Goal: Contribute content: Contribute content

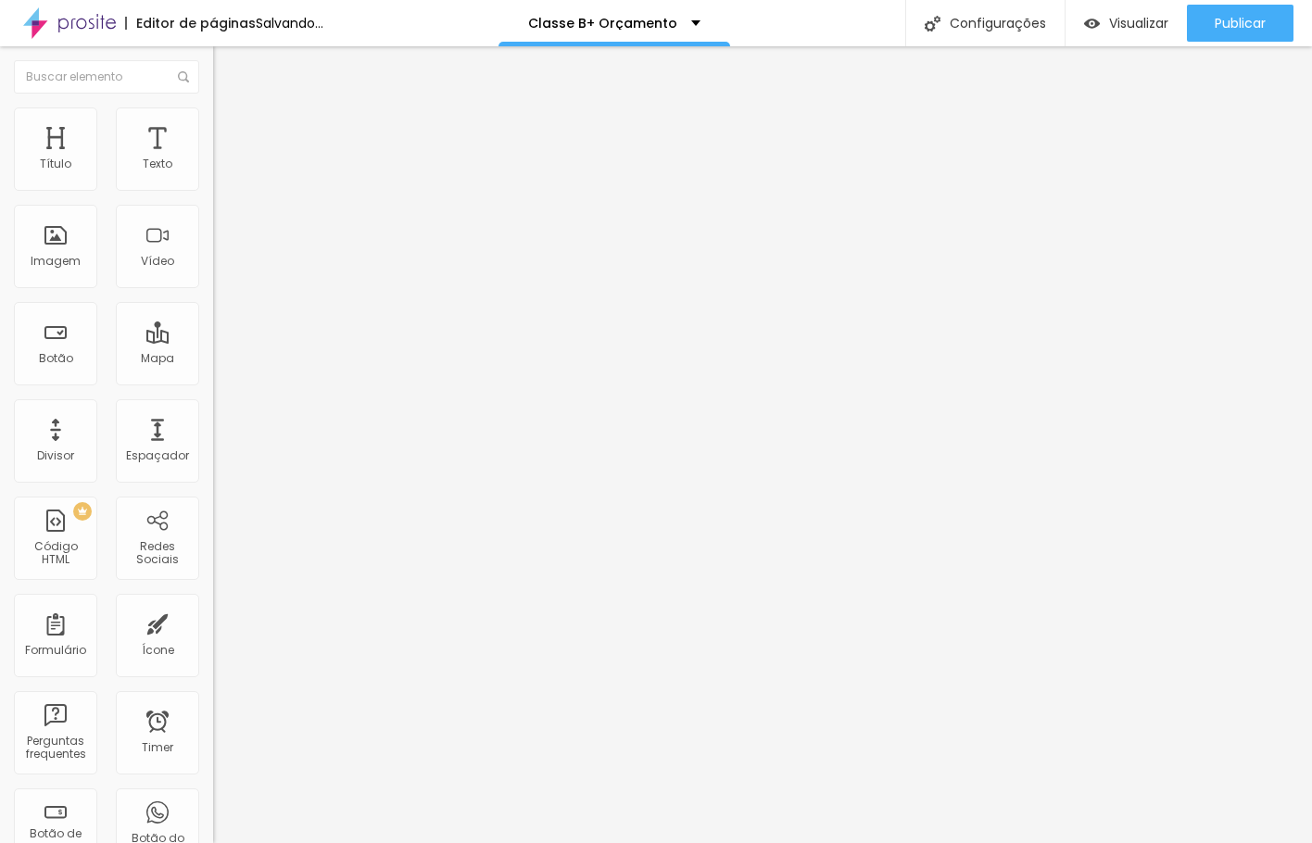
click at [213, 159] on span "Trocar imagem" at bounding box center [263, 152] width 101 height 16
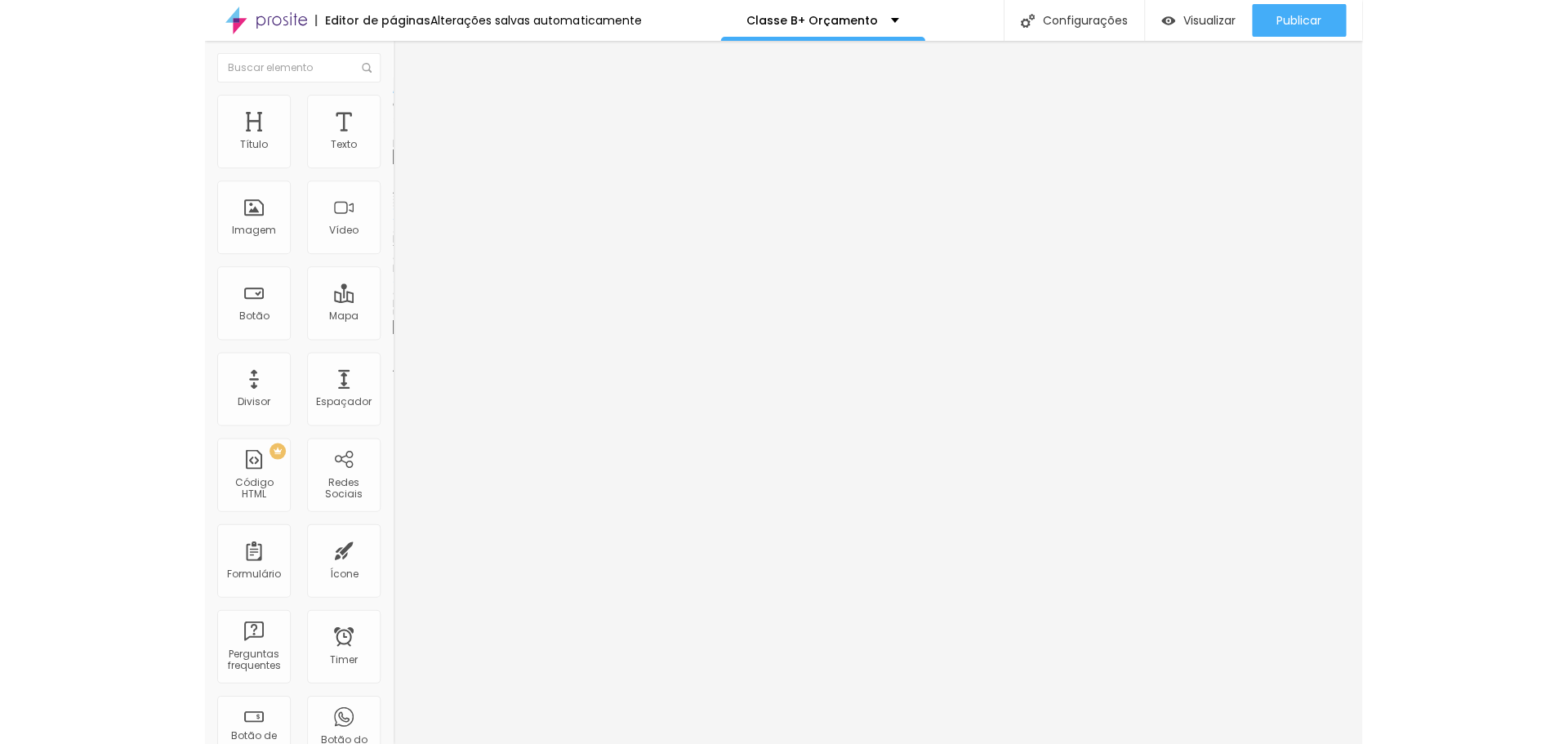
scroll to position [3896, 0]
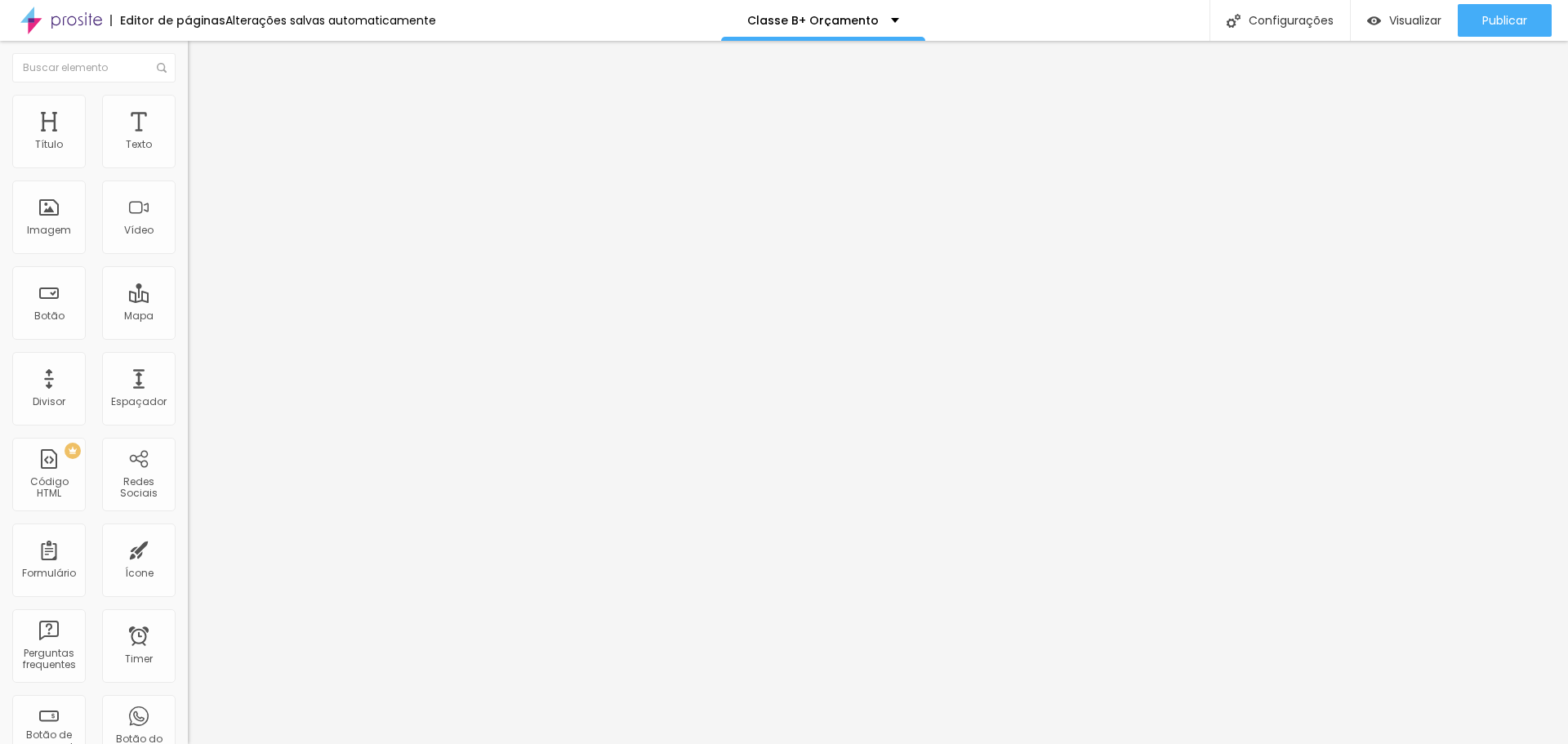
click at [188, 153] on input "text" at bounding box center [286, 145] width 196 height 17
paste input "[URL][DOMAIN_NAME]"
type input "[URL][DOMAIN_NAME]"
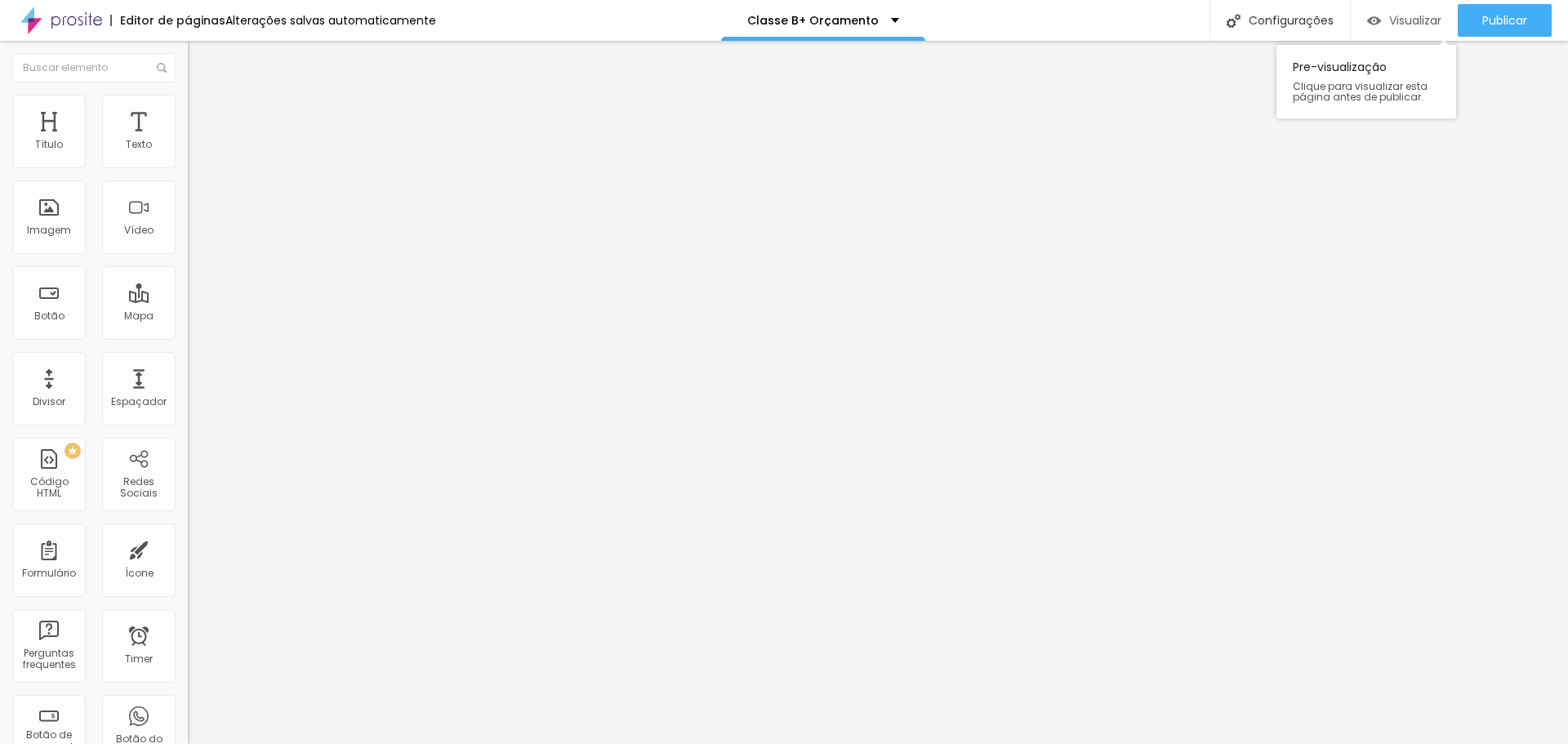
click at [769, 26] on span "Visualizar" at bounding box center [1415, 20] width 52 height 13
click at [188, 153] on input "[URL][DOMAIN_NAME]" at bounding box center [286, 145] width 196 height 17
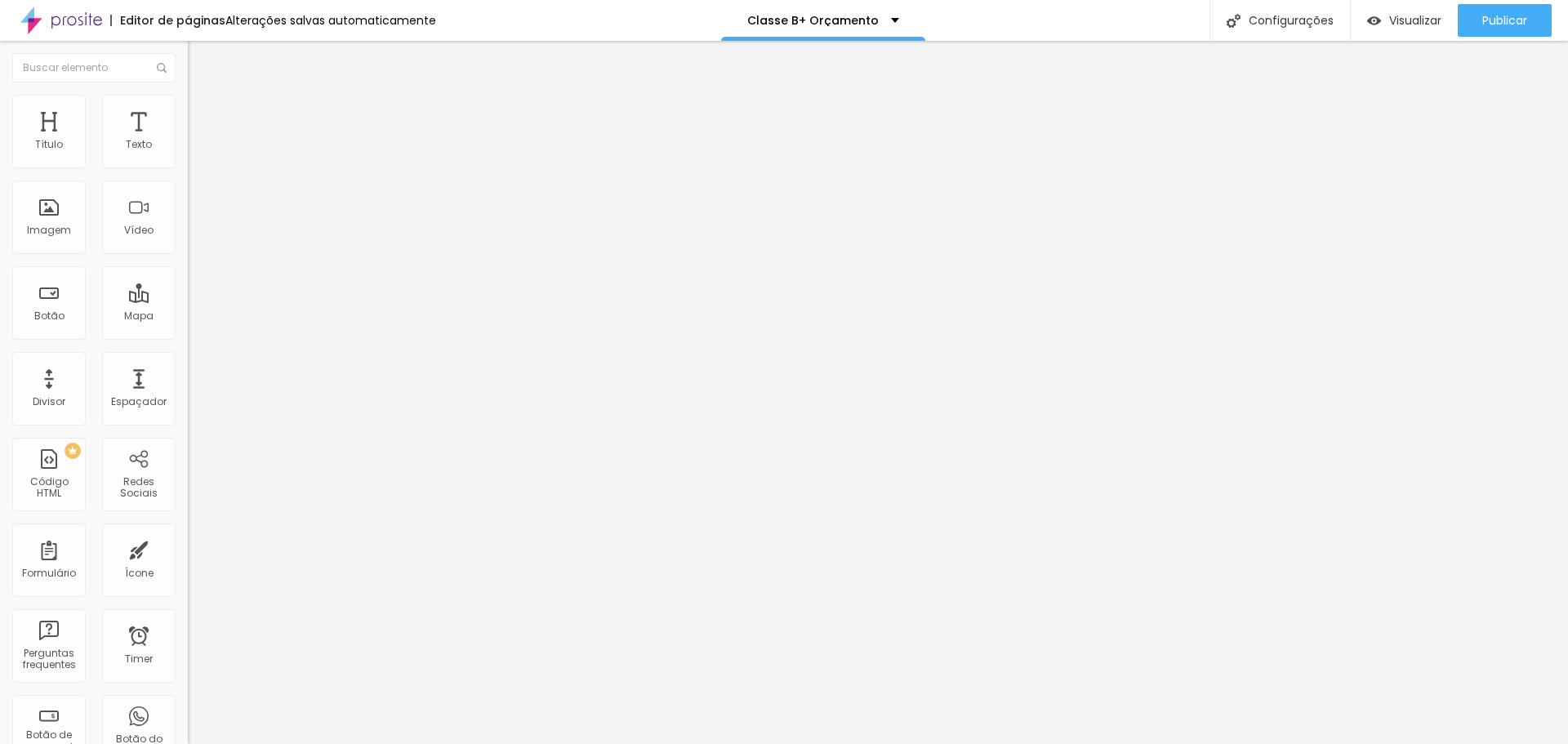
click at [188, 153] on input "[URL][DOMAIN_NAME]" at bounding box center [286, 145] width 196 height 17
paste input "text"
type input "[URL][DOMAIN_NAME]"
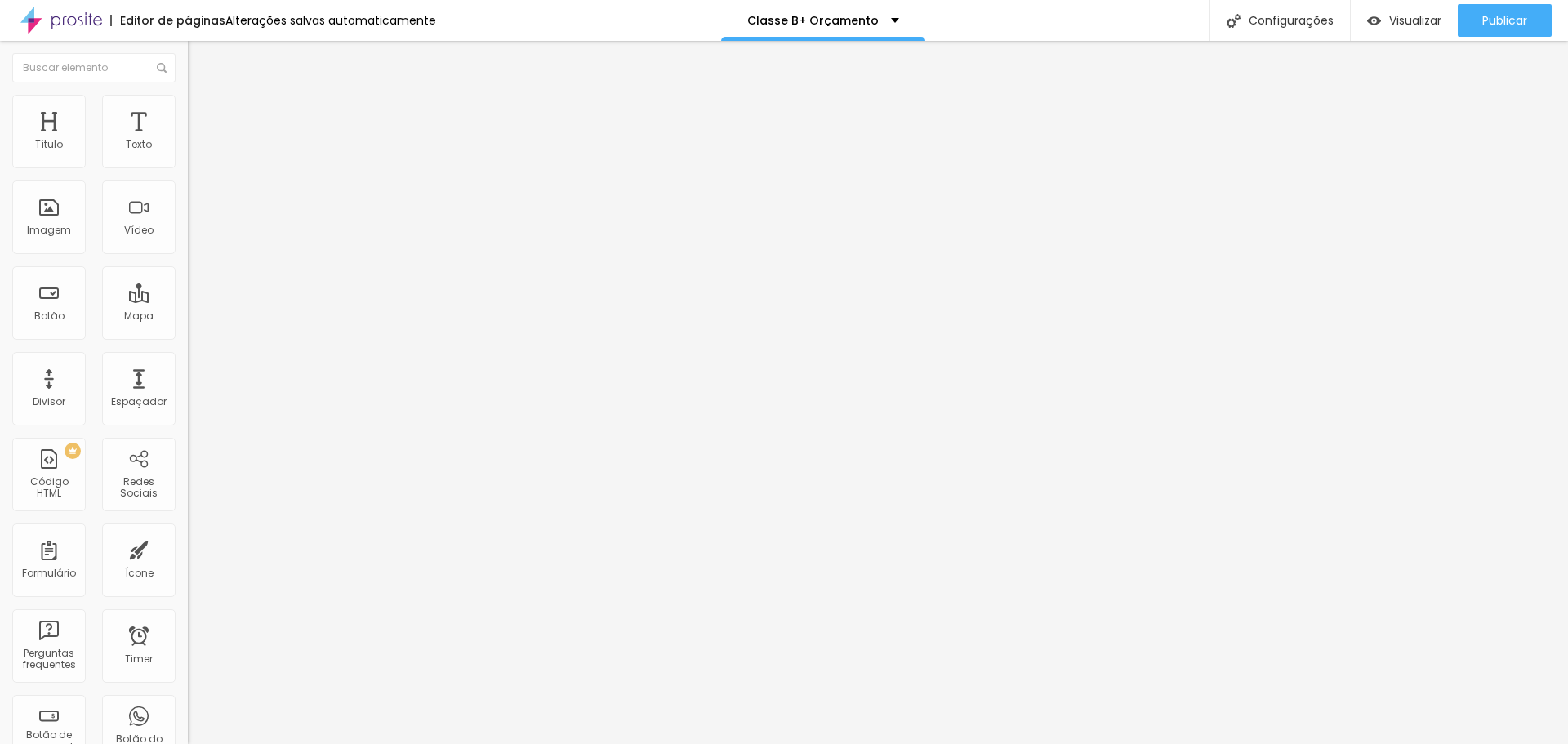
scroll to position [0, 0]
click at [188, 103] on li "Estilo" at bounding box center [281, 103] width 188 height 17
click at [188, 111] on img at bounding box center [195, 118] width 15 height 15
click at [188, 93] on img at bounding box center [195, 86] width 15 height 15
click at [188, 153] on input "text" at bounding box center [286, 145] width 196 height 17
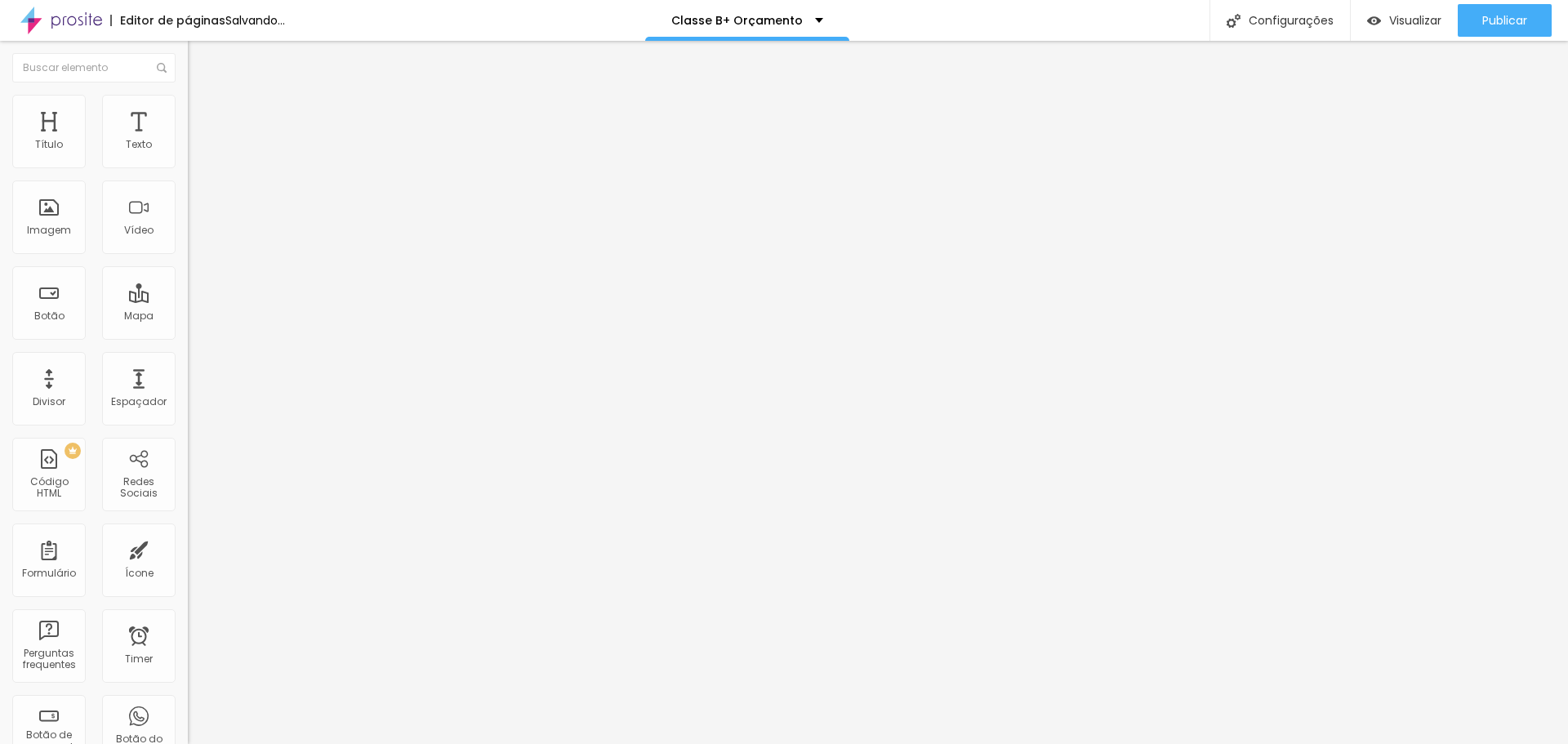
paste input "[URL][DOMAIN_NAME]"
type input "[URL][DOMAIN_NAME]"
click at [769, 27] on span "Visualizar" at bounding box center [1415, 20] width 52 height 13
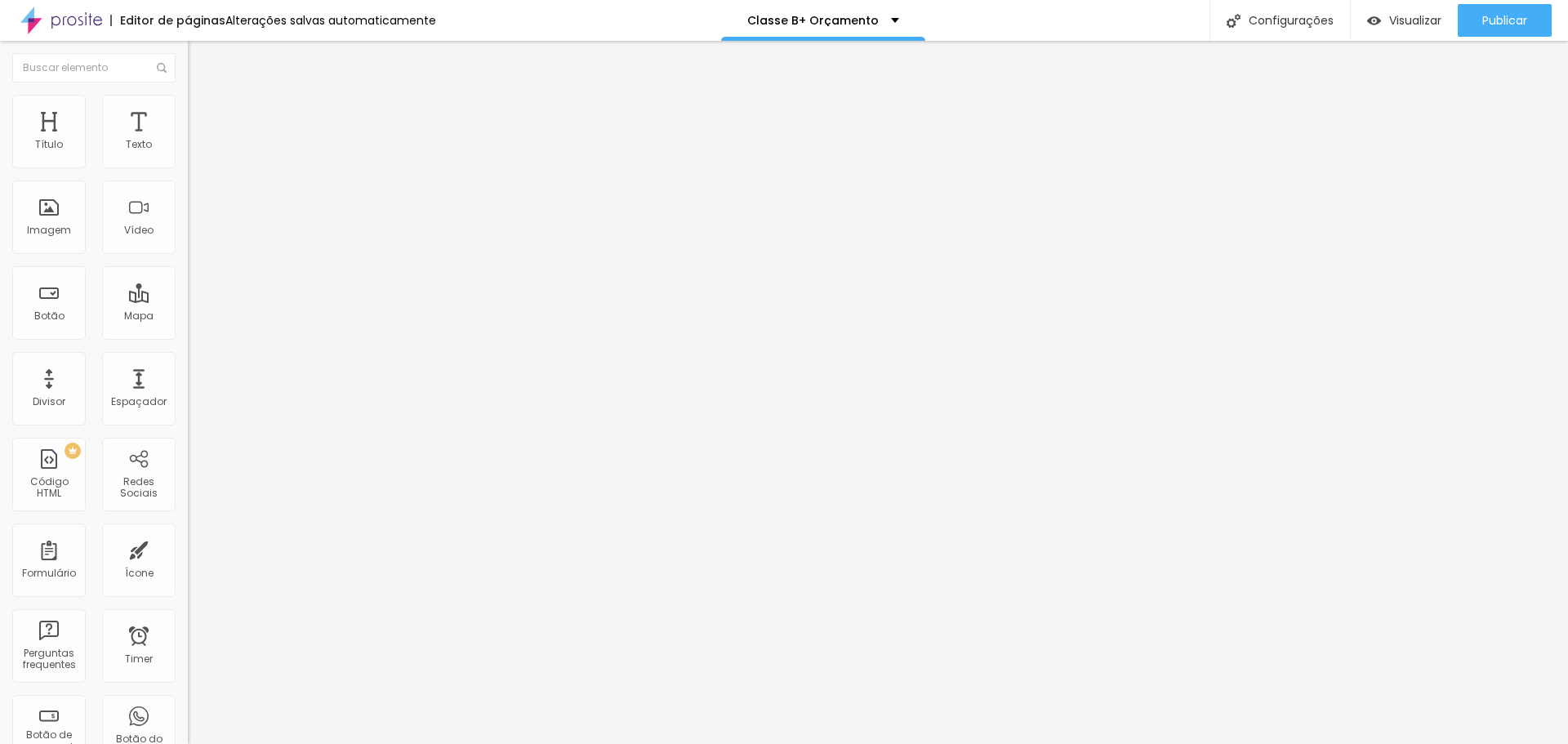
click at [188, 153] on input "text" at bounding box center [286, 145] width 196 height 17
paste input "[URL][DOMAIN_NAME]"
type input "[URL][DOMAIN_NAME]"
click at [188, 153] on input "[URL][DOMAIN_NAME]" at bounding box center [286, 145] width 196 height 17
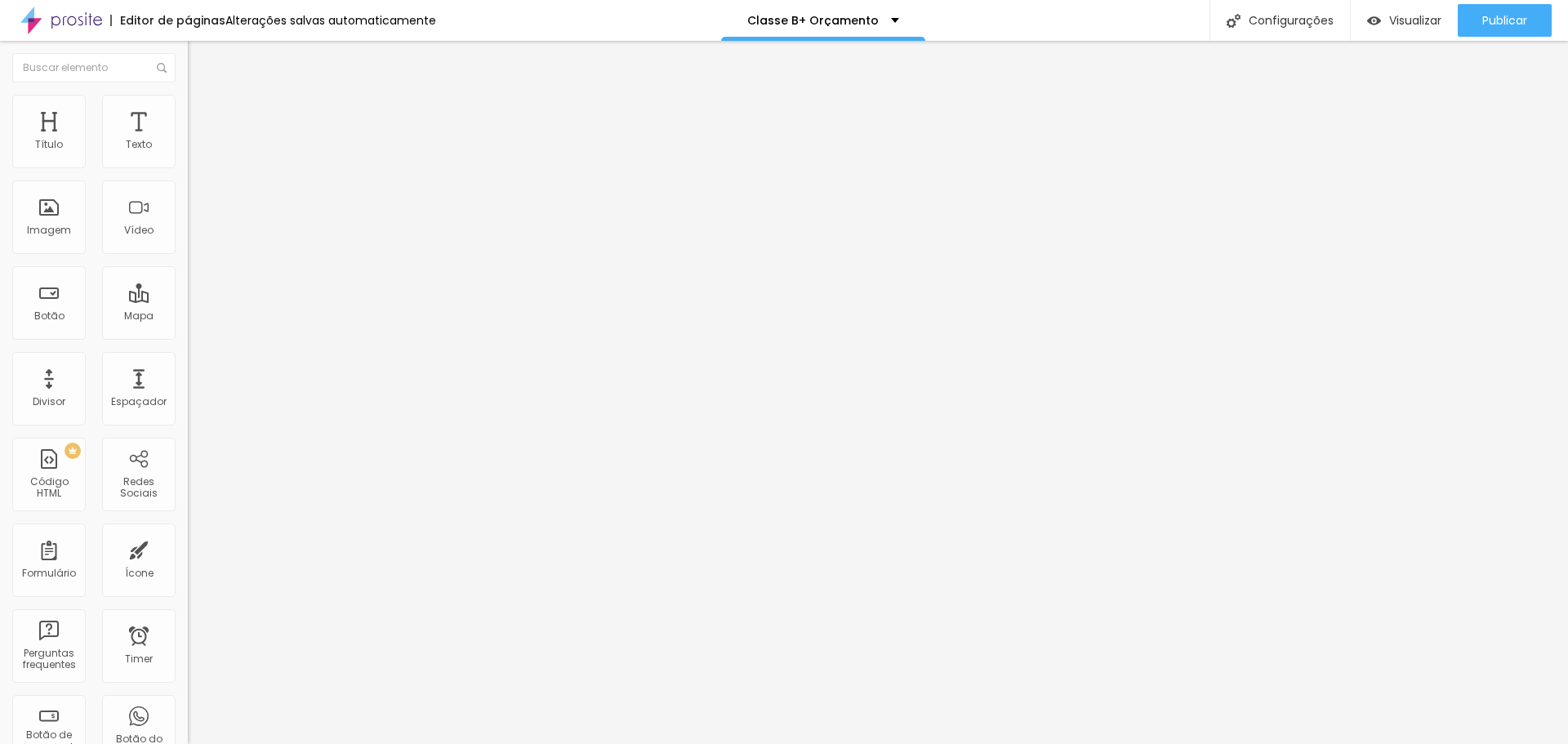
click at [188, 153] on input "[URL][DOMAIN_NAME]" at bounding box center [286, 145] width 196 height 17
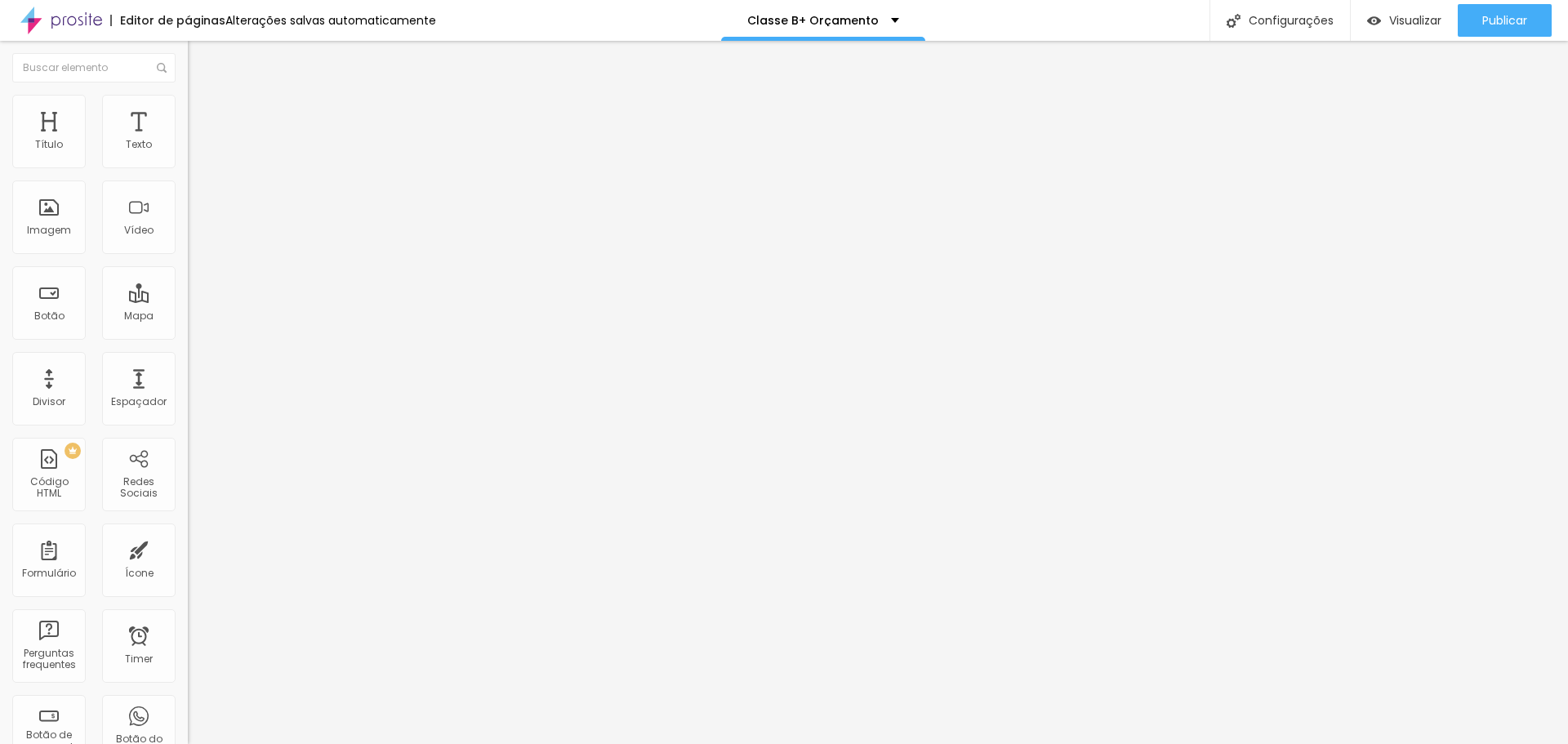
type input "[DOMAIN_NAME][URL]"
click at [188, 153] on input "text" at bounding box center [286, 145] width 196 height 17
paste input "[URL][DOMAIN_NAME]"
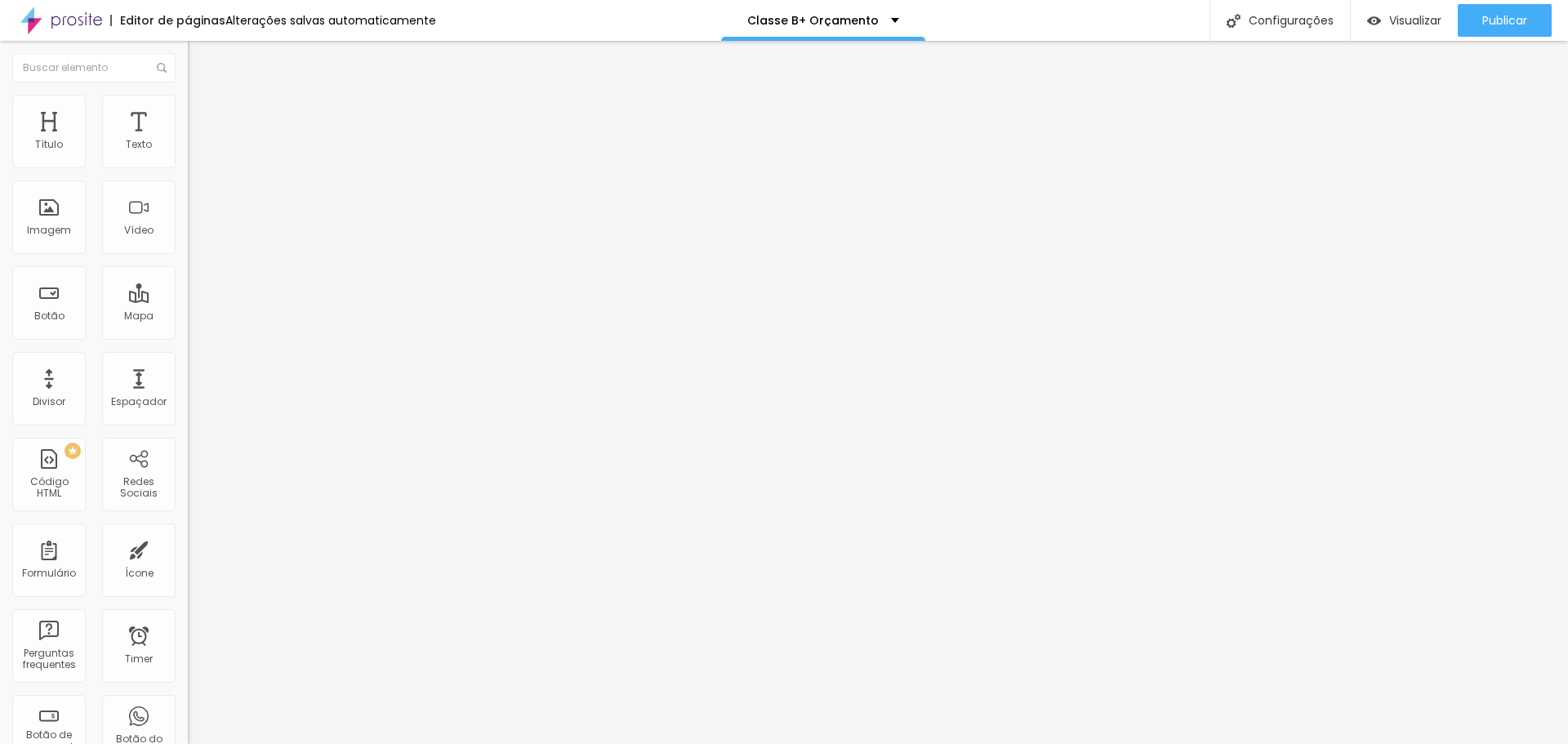
type input "[URL][DOMAIN_NAME]"
click at [188, 108] on li "Estilo" at bounding box center [281, 103] width 188 height 17
click at [188, 111] on img at bounding box center [195, 118] width 15 height 15
click at [188, 93] on img at bounding box center [195, 86] width 15 height 15
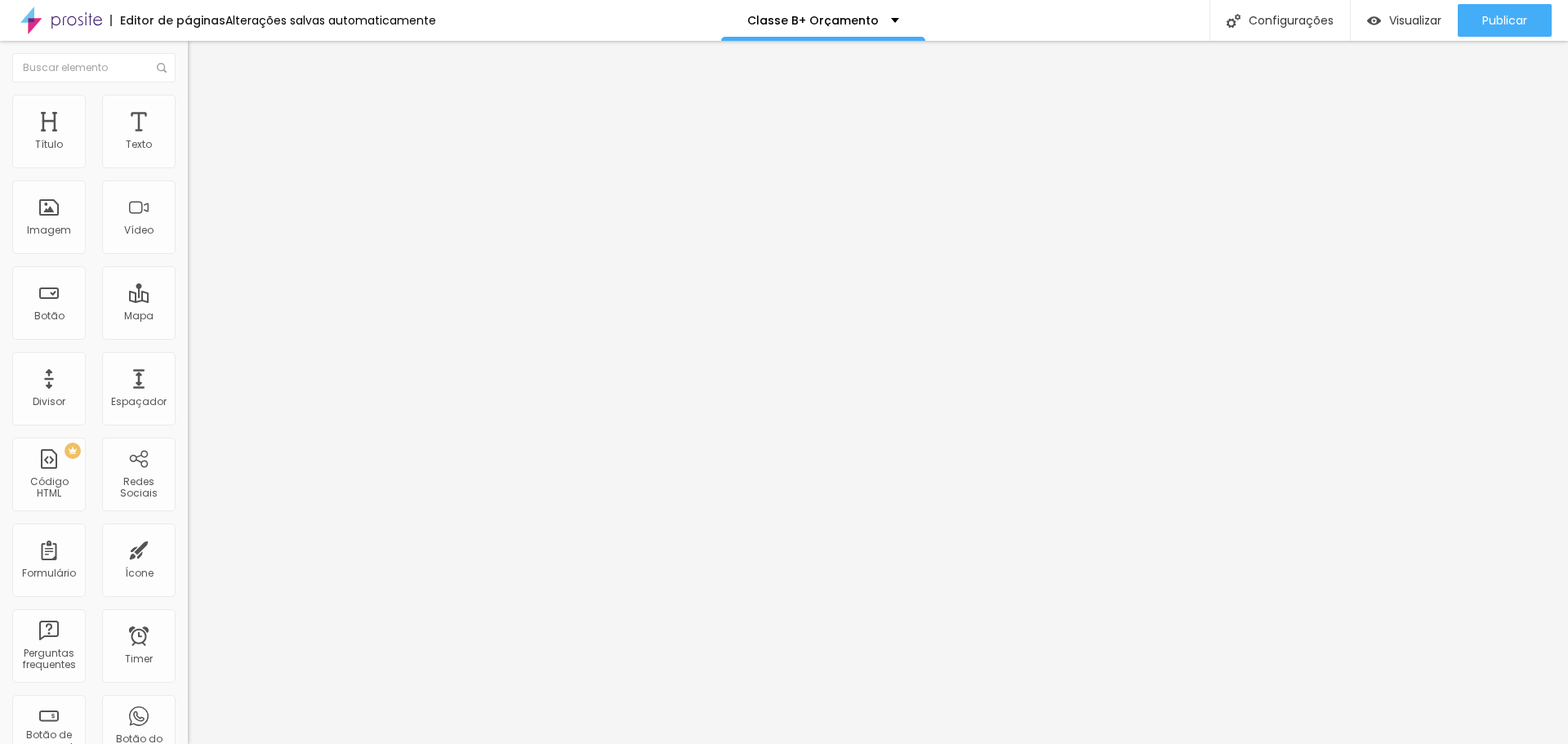
click at [188, 153] on input "[URL][DOMAIN_NAME]" at bounding box center [286, 145] width 196 height 17
paste input "[DOMAIN_NAME][URL]"
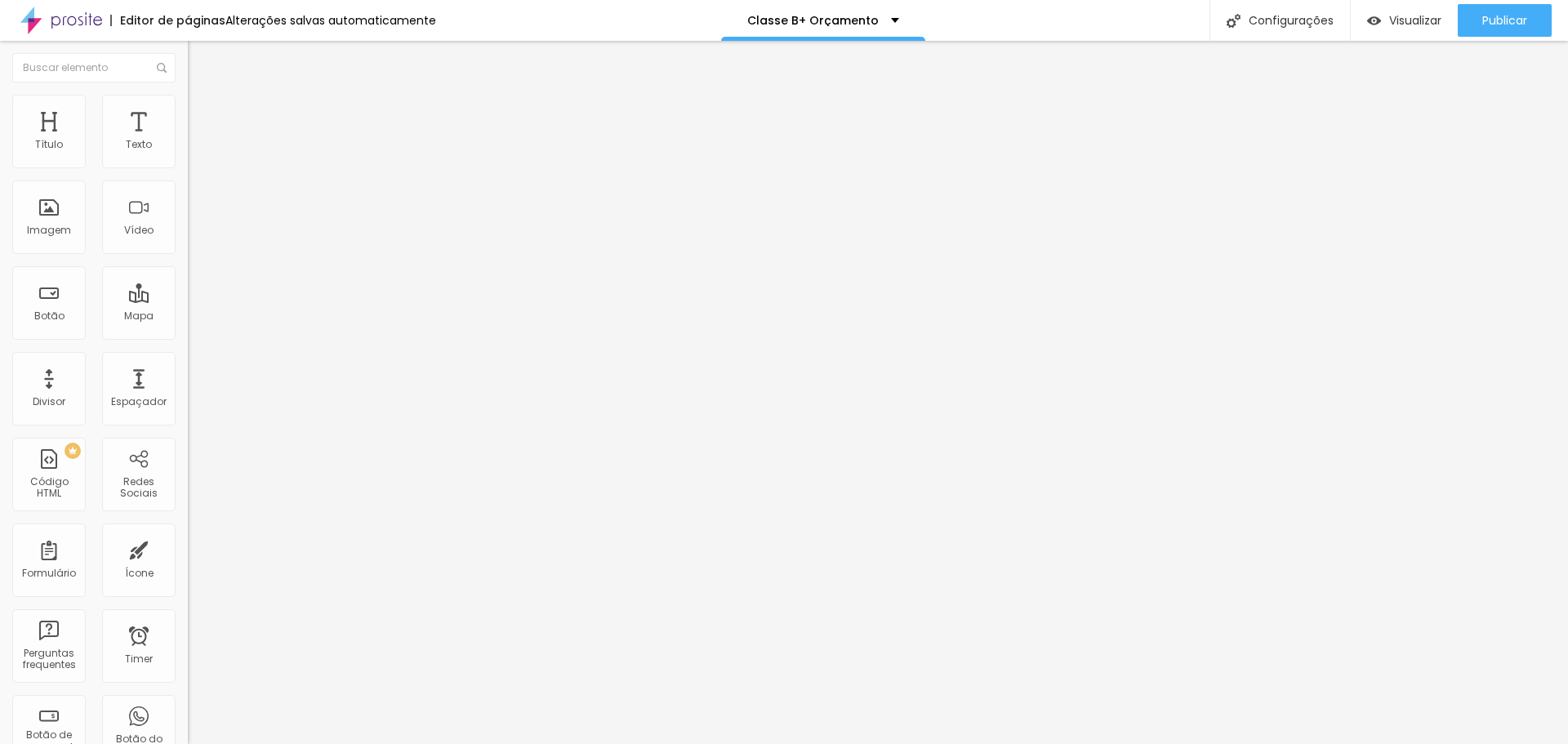
scroll to position [0, 160]
click at [188, 153] on input "[URL][DOMAIN_NAME]" at bounding box center [286, 145] width 196 height 17
type input "h"
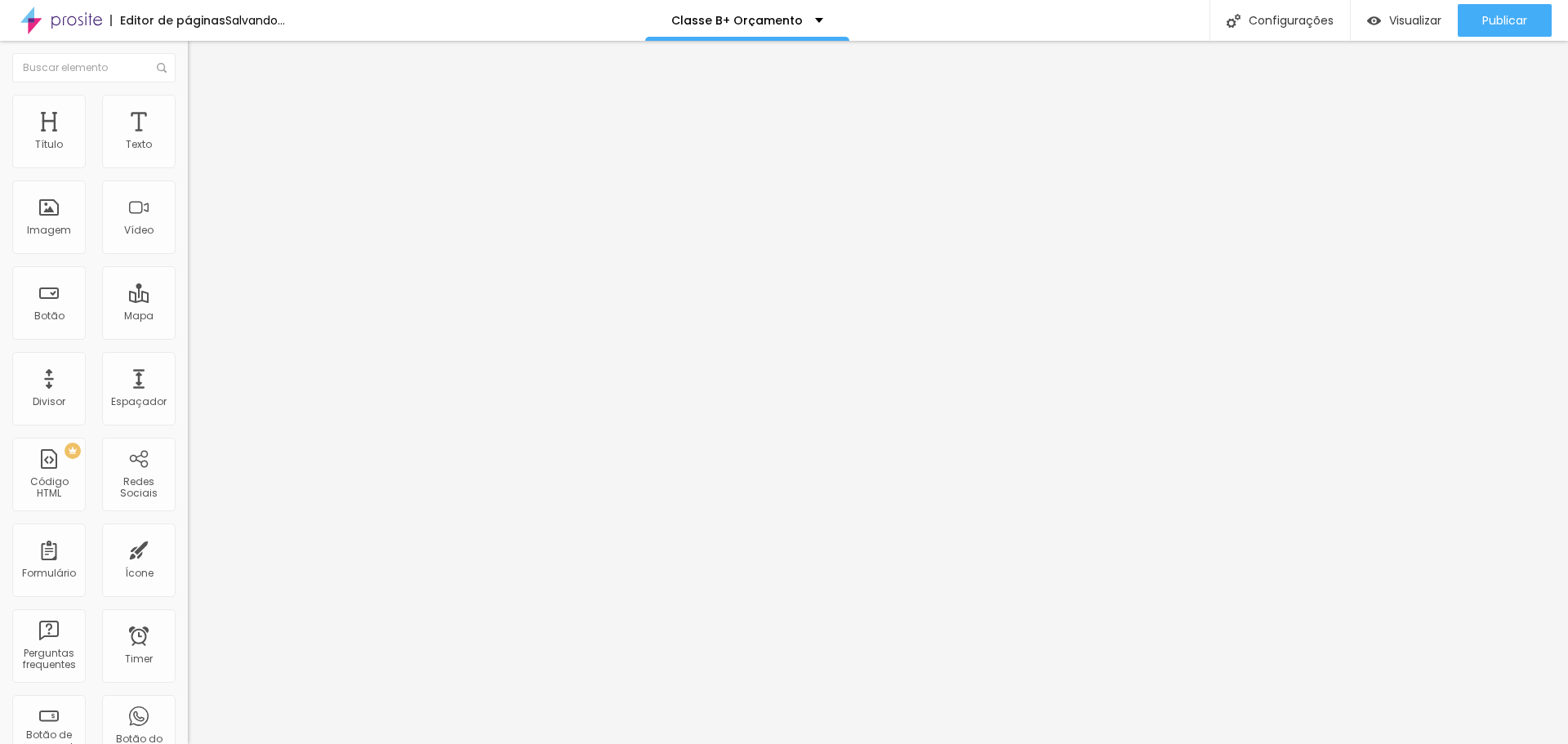
scroll to position [0, 0]
click at [188, 153] on input "text" at bounding box center [286, 145] width 196 height 17
paste input "[URL][DOMAIN_NAME]"
type input "[URL][DOMAIN_NAME]"
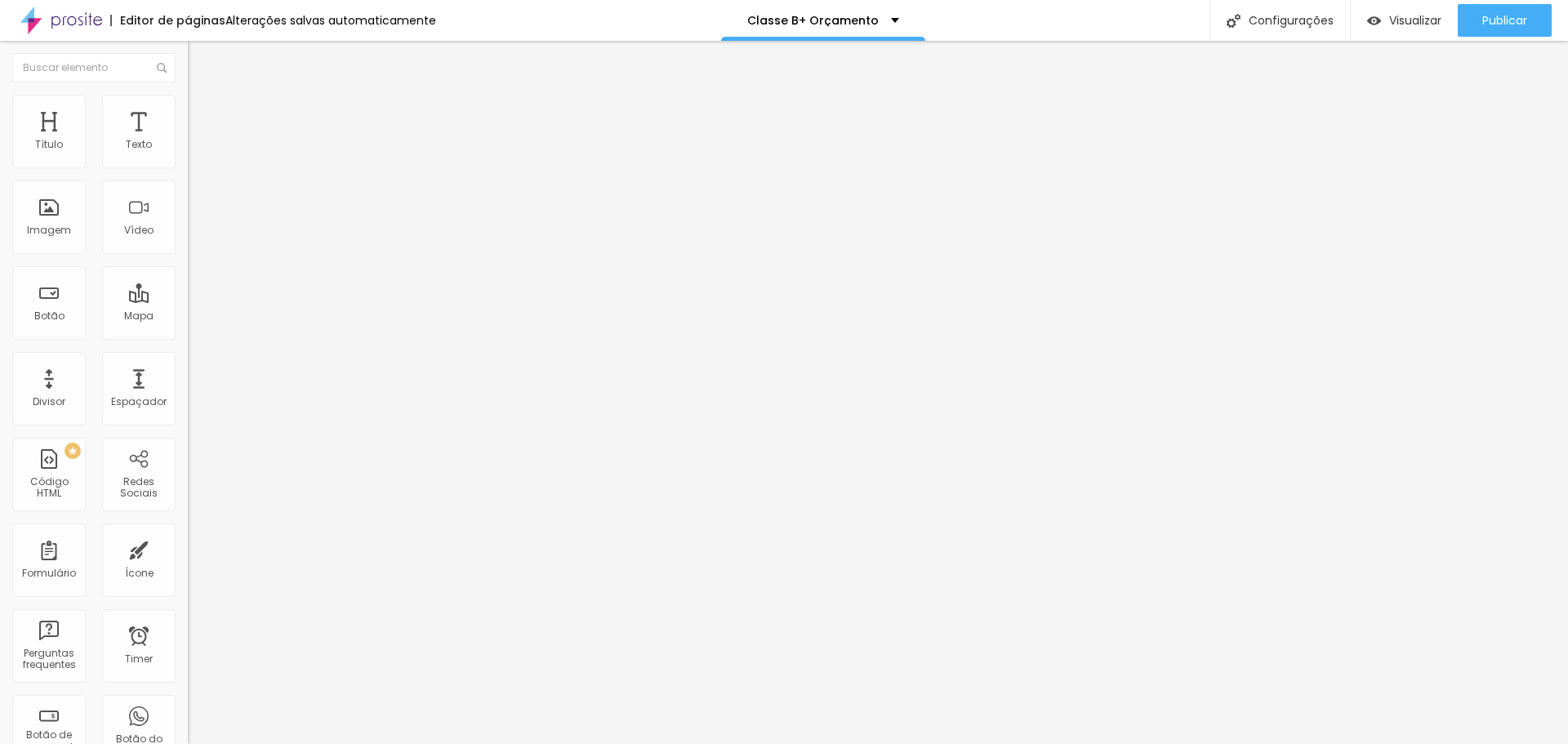
scroll to position [0, 0]
click at [188, 153] on input "text" at bounding box center [286, 145] width 196 height 17
paste input "[URL][DOMAIN_NAME]"
type input "[URL][DOMAIN_NAME]"
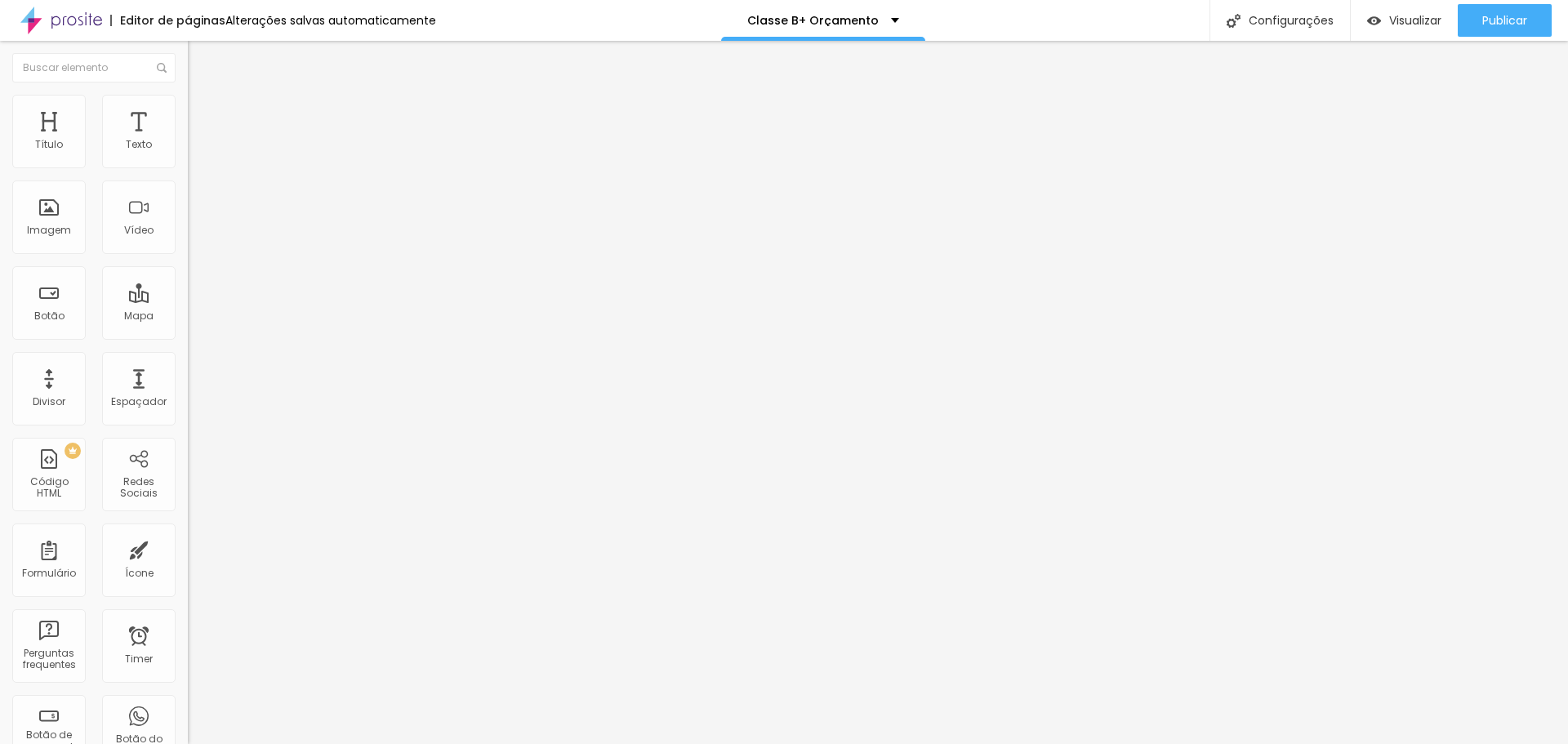
click at [188, 153] on input "[URL][DOMAIN_NAME]" at bounding box center [286, 145] width 196 height 17
click at [188, 111] on li "Avançado" at bounding box center [281, 119] width 188 height 17
click at [769, 24] on button "Publicar" at bounding box center [1505, 20] width 94 height 33
click at [769, 19] on span "Visualizar" at bounding box center [1401, 20] width 52 height 13
click at [769, 22] on span "Visualizar" at bounding box center [1415, 20] width 52 height 13
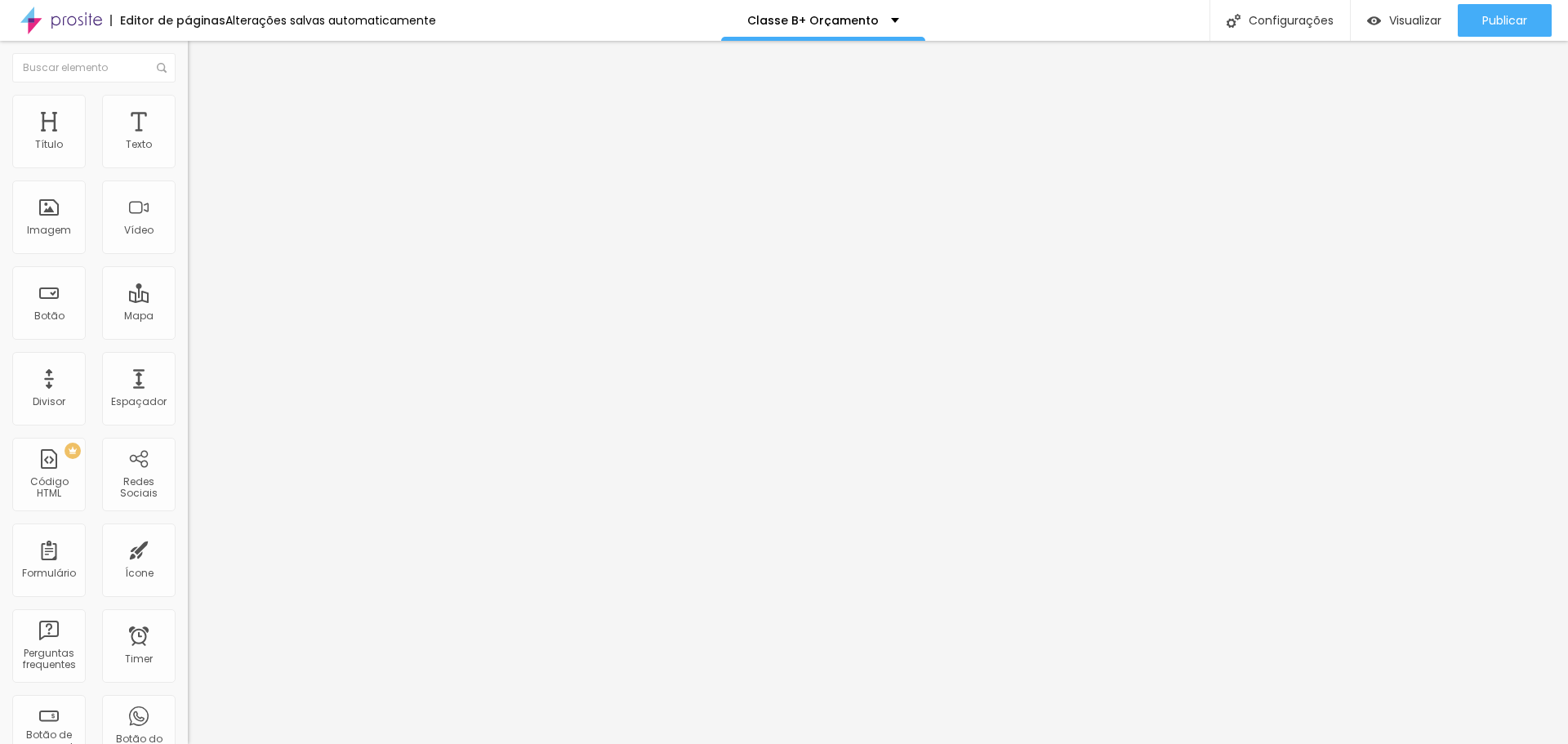
click at [200, 63] on img "button" at bounding box center [206, 59] width 13 height 13
click at [188, 153] on input "text" at bounding box center [286, 145] width 196 height 17
paste input "[URL][DOMAIN_NAME]"
type input "[URL][DOMAIN_NAME]"
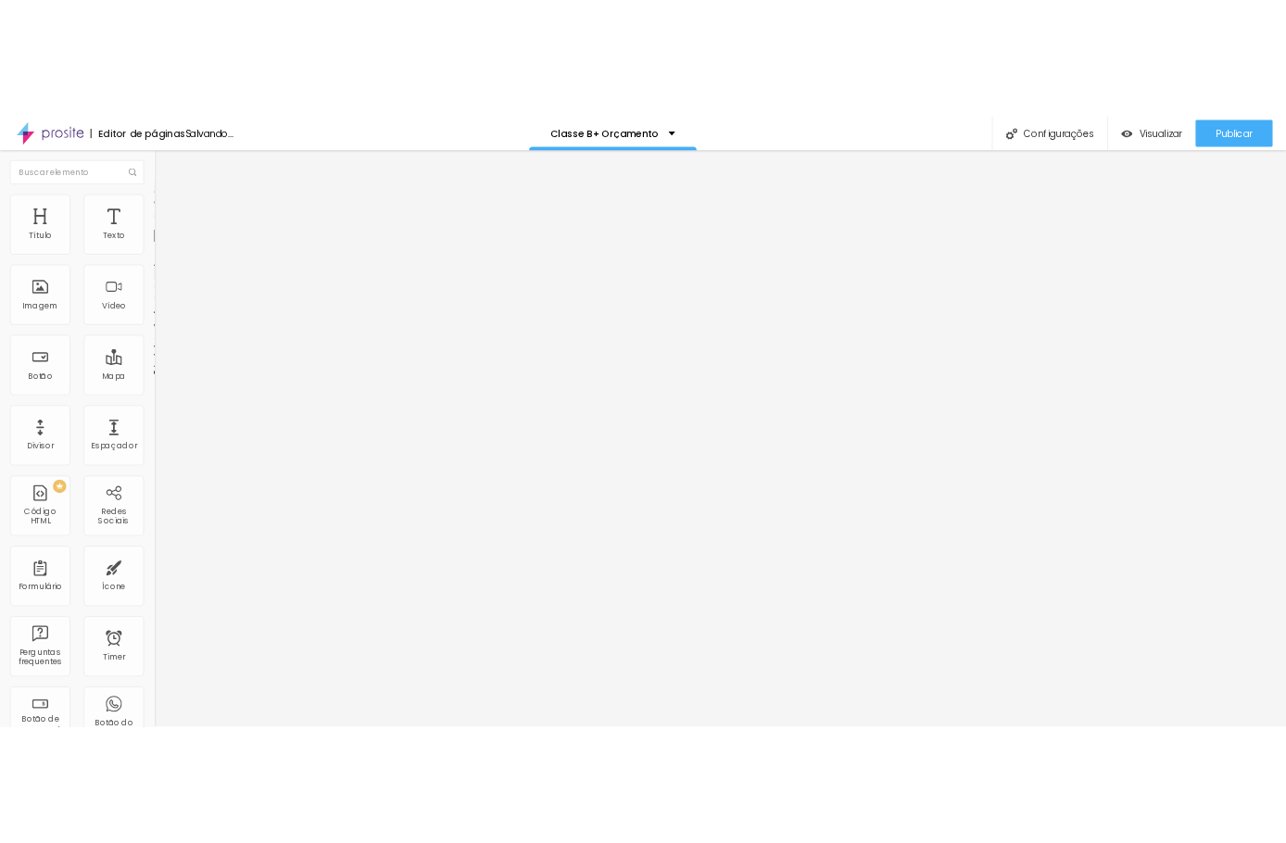
scroll to position [0, 0]
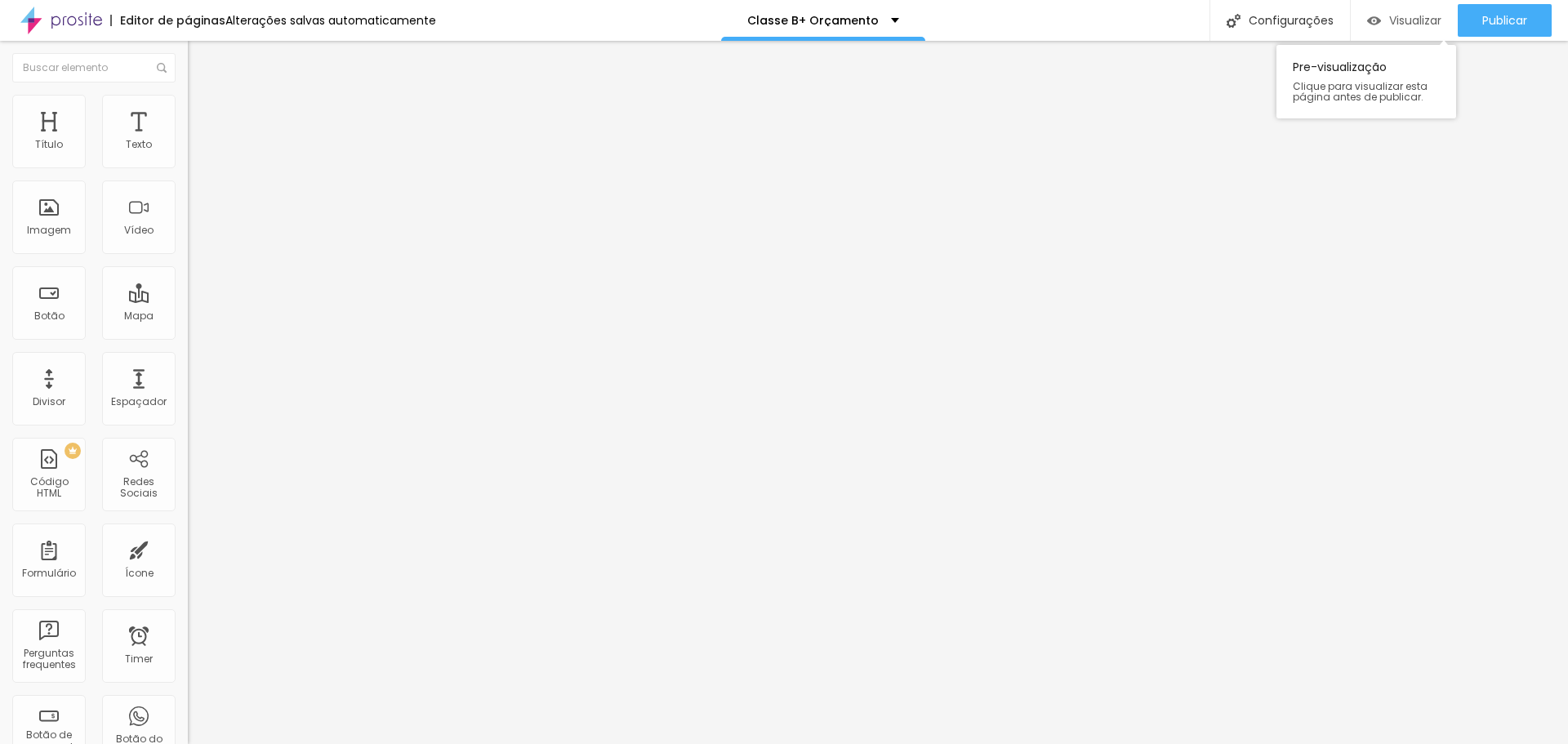
click at [769, 24] on span "Visualizar" at bounding box center [1415, 20] width 52 height 13
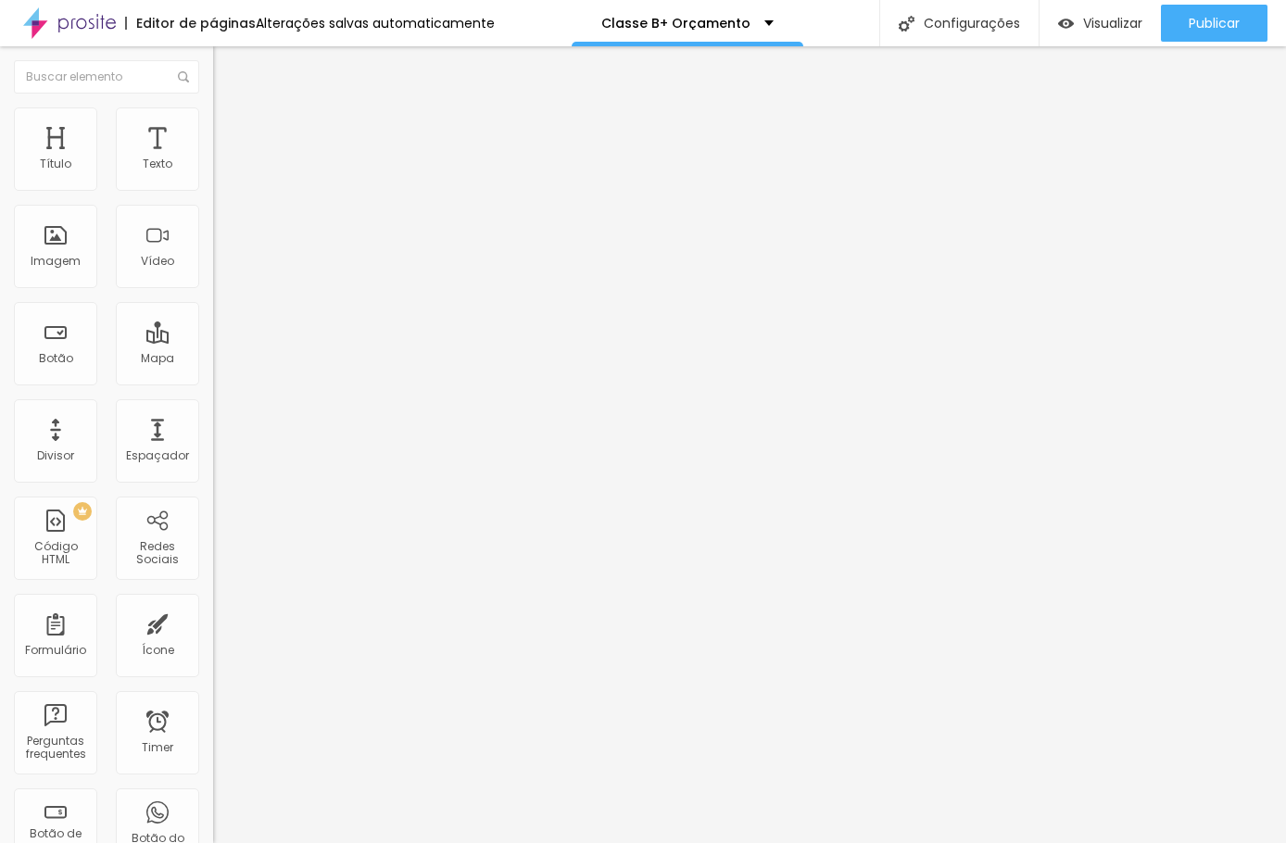
click at [213, 159] on span "Trocar imagem" at bounding box center [263, 152] width 101 height 16
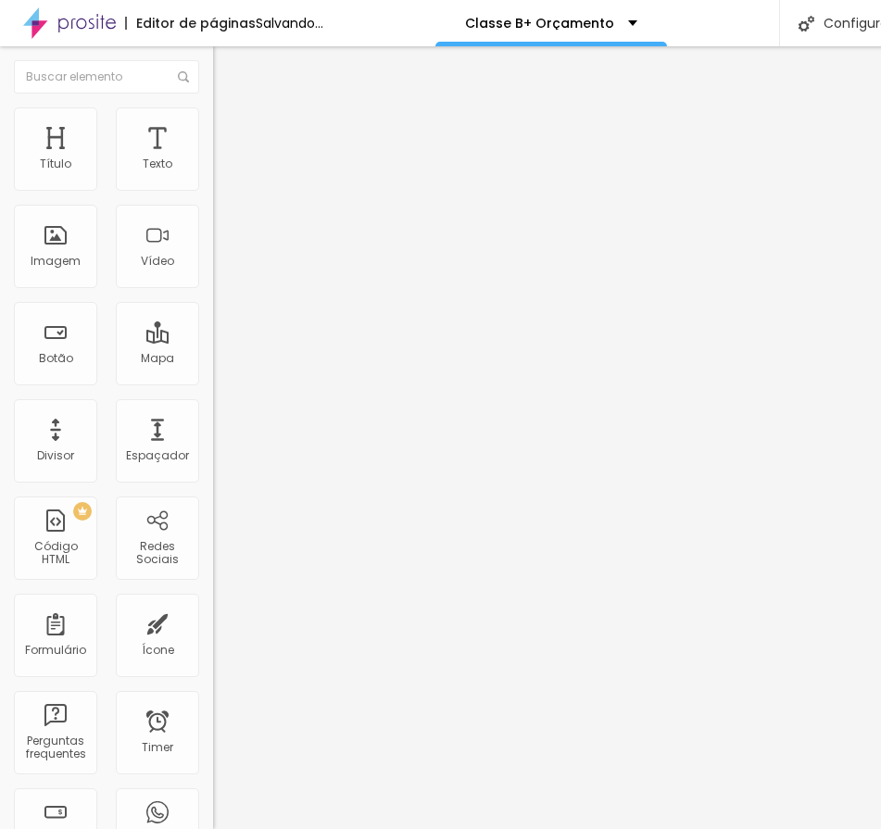
click at [213, 159] on span "Trocar imagem" at bounding box center [263, 152] width 101 height 16
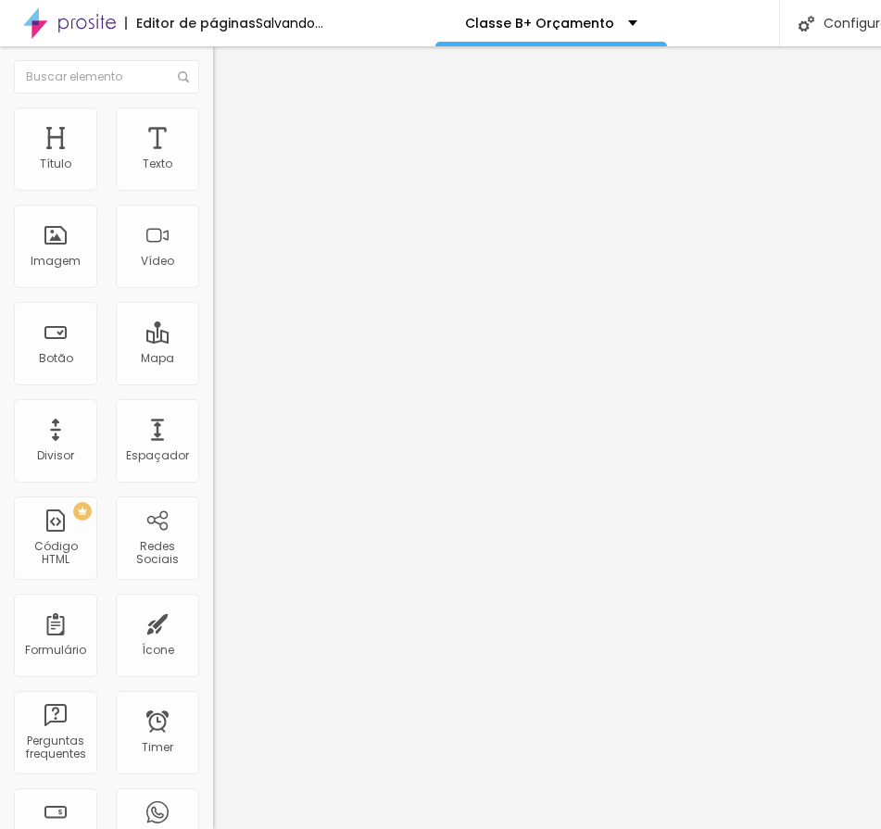
click at [213, 159] on span "Trocar imagem" at bounding box center [263, 152] width 101 height 16
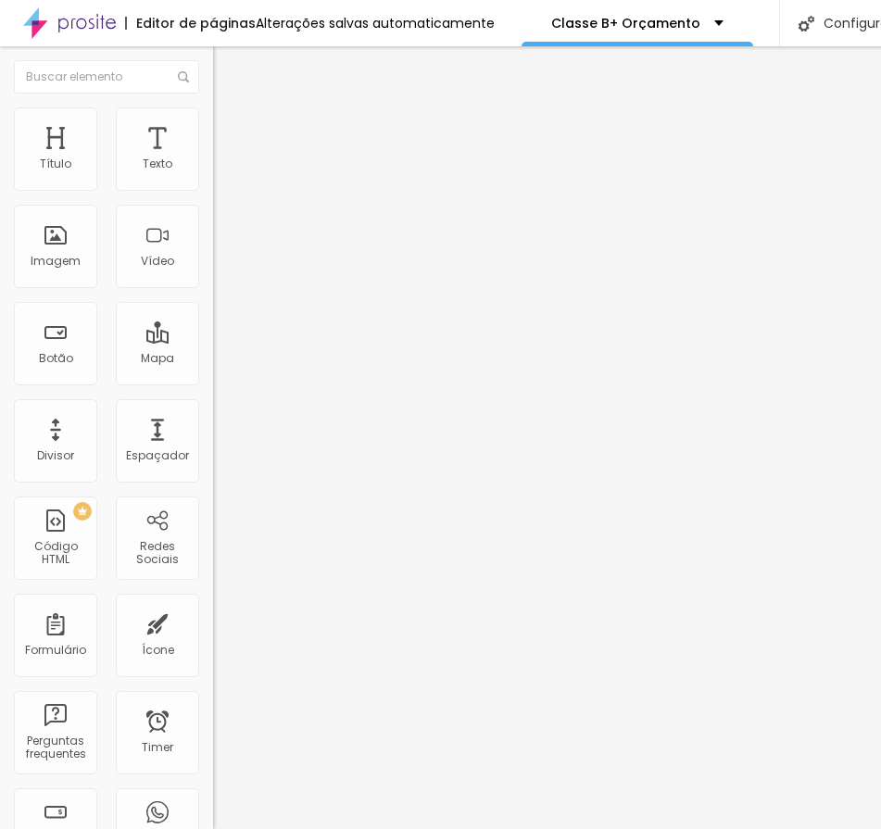
click at [213, 159] on span "Trocar imagem" at bounding box center [263, 152] width 101 height 16
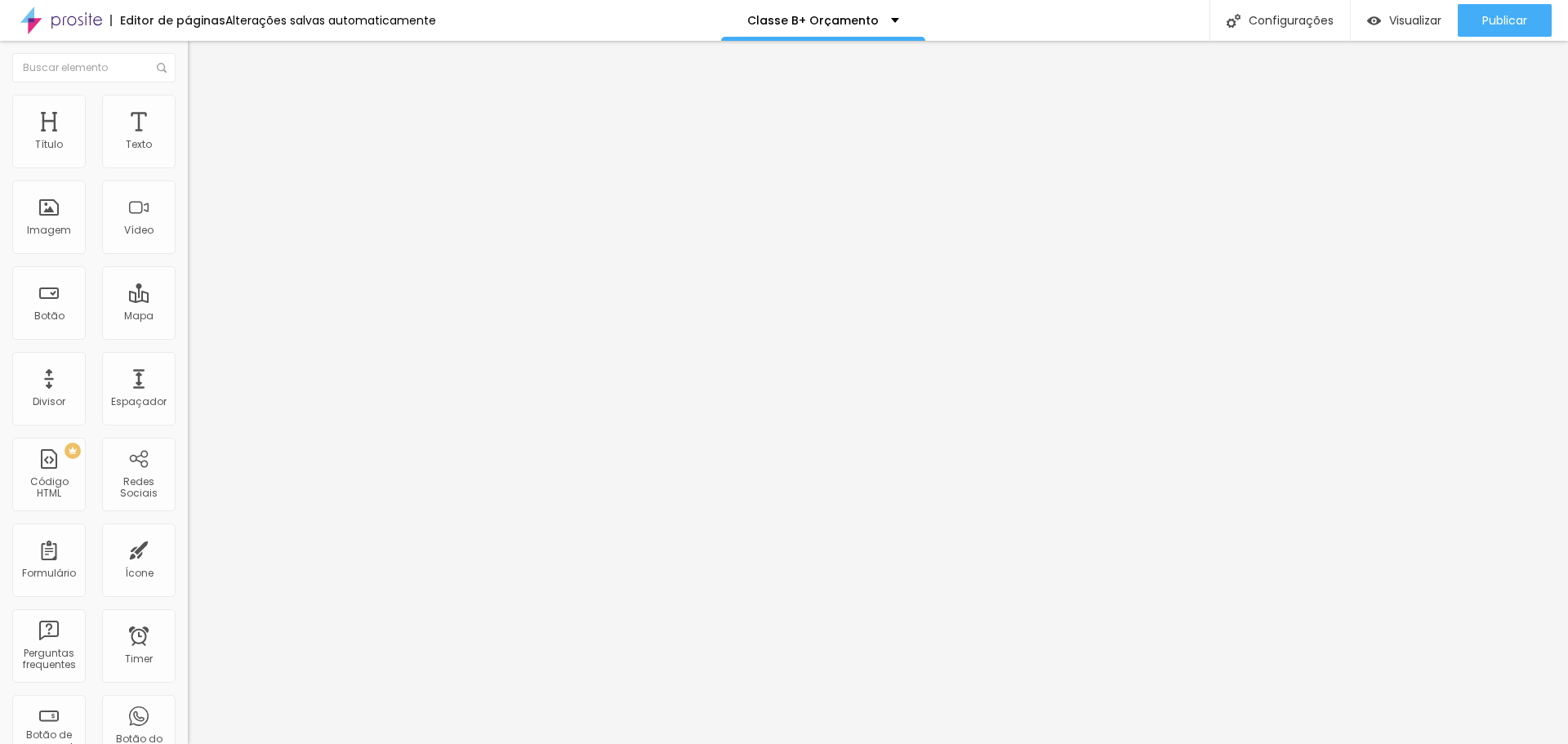
click at [188, 140] on span "Trocar imagem" at bounding box center [232, 134] width 89 height 14
click at [203, 111] on span "Estilo" at bounding box center [215, 106] width 26 height 14
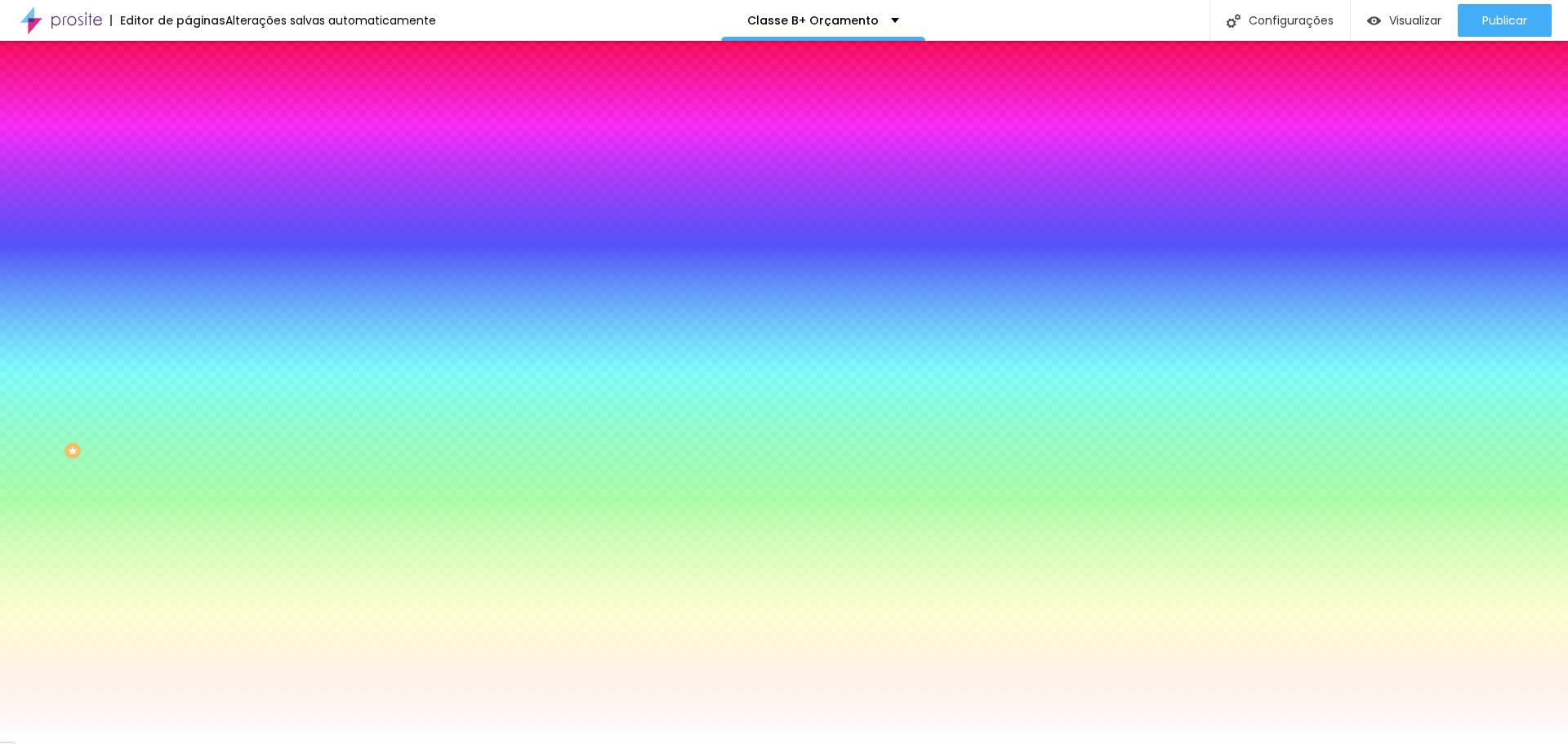
click at [188, 151] on span "Trocar imagem" at bounding box center [232, 144] width 89 height 14
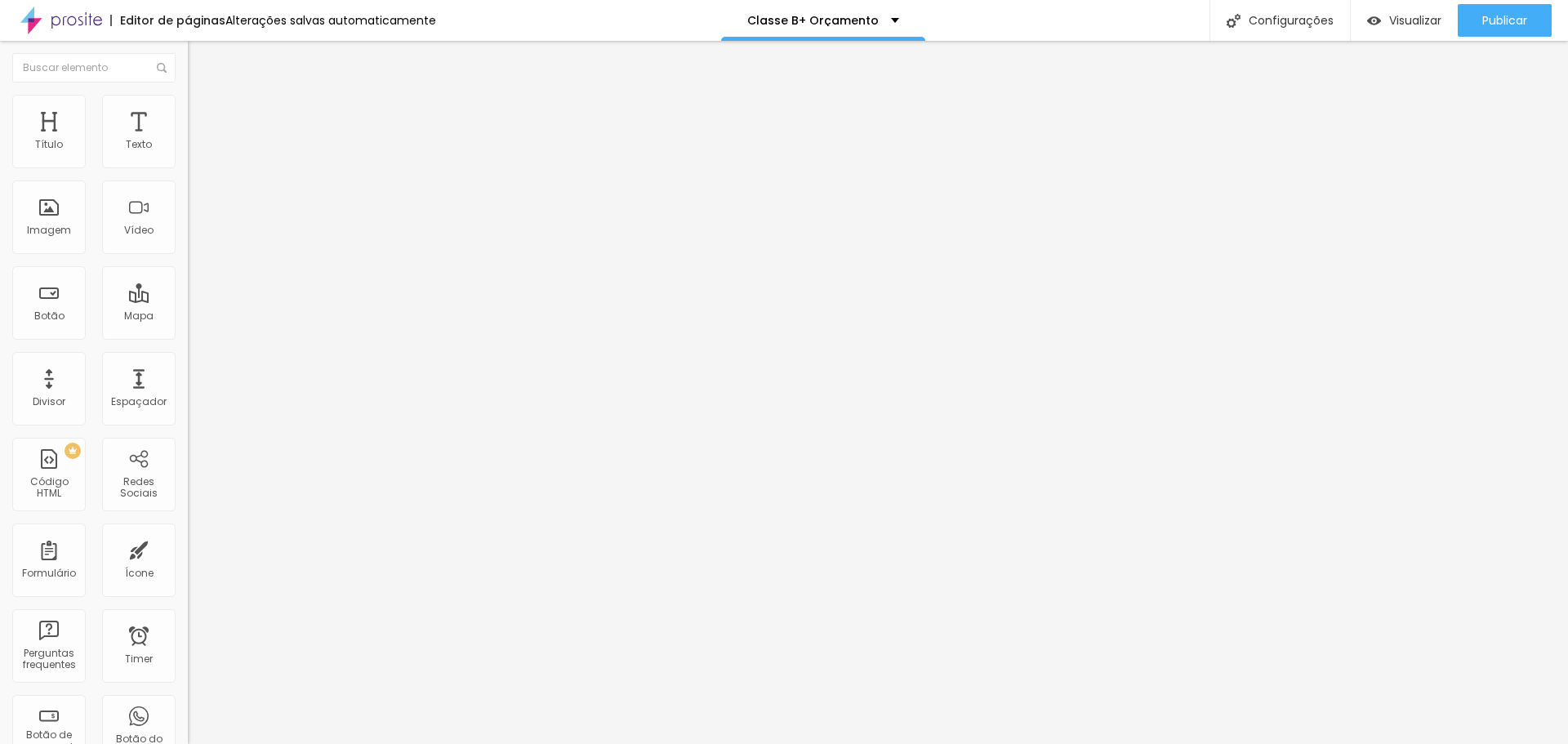
click at [203, 111] on span "Estilo" at bounding box center [215, 106] width 26 height 14
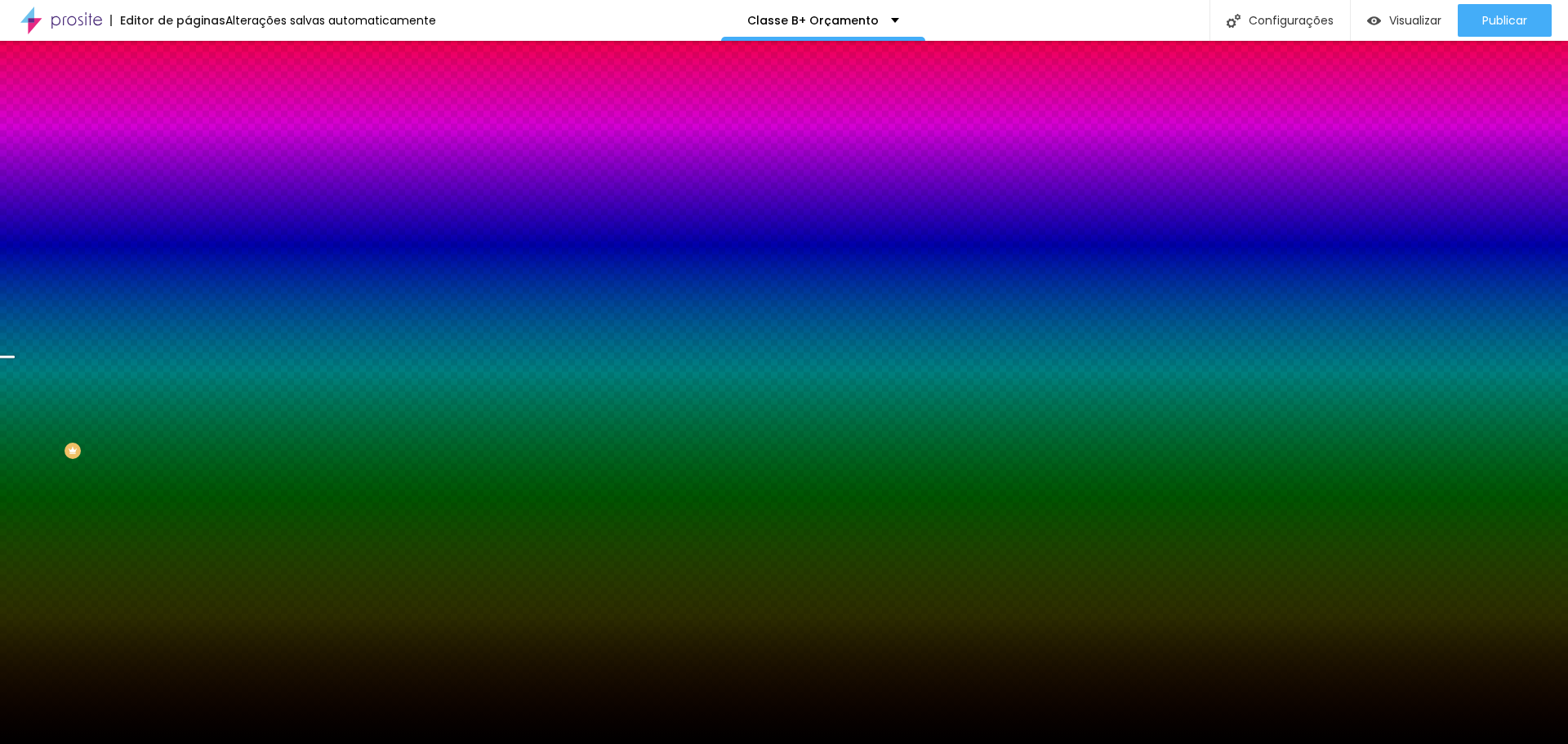
click at [188, 151] on span "Trocar imagem" at bounding box center [232, 144] width 89 height 14
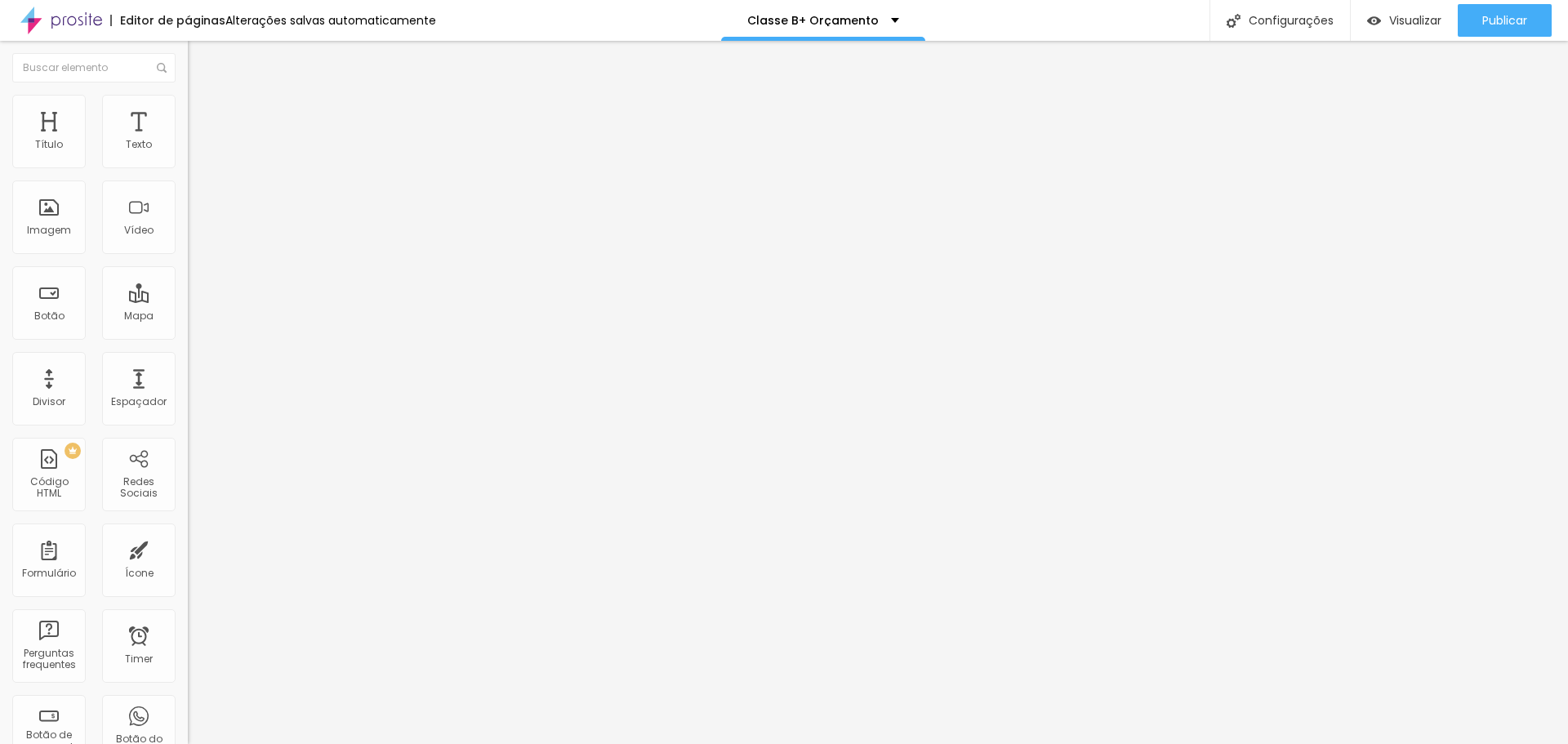
click at [188, 99] on li "Estilo" at bounding box center [281, 103] width 188 height 17
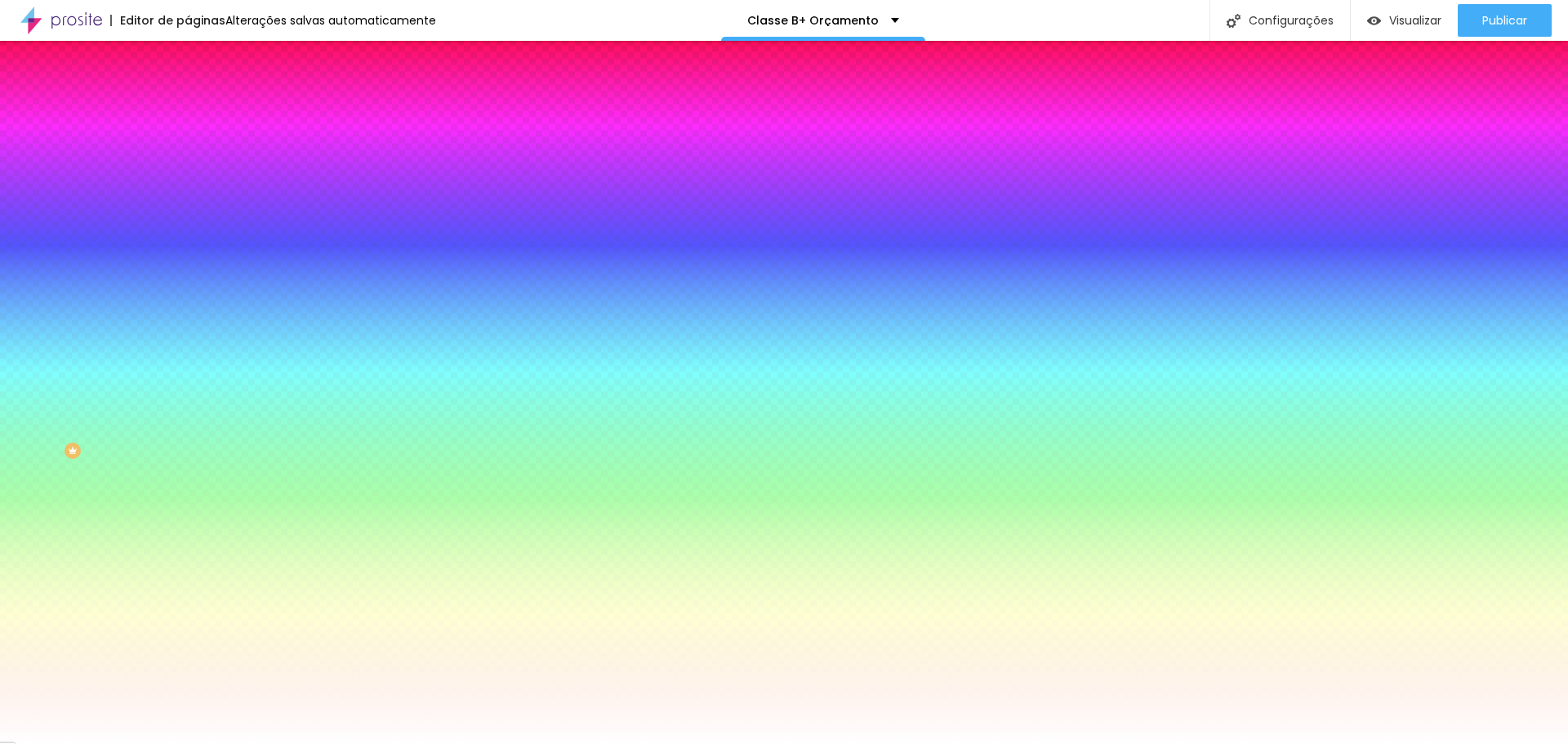
click at [188, 151] on span "Trocar imagem" at bounding box center [232, 144] width 89 height 14
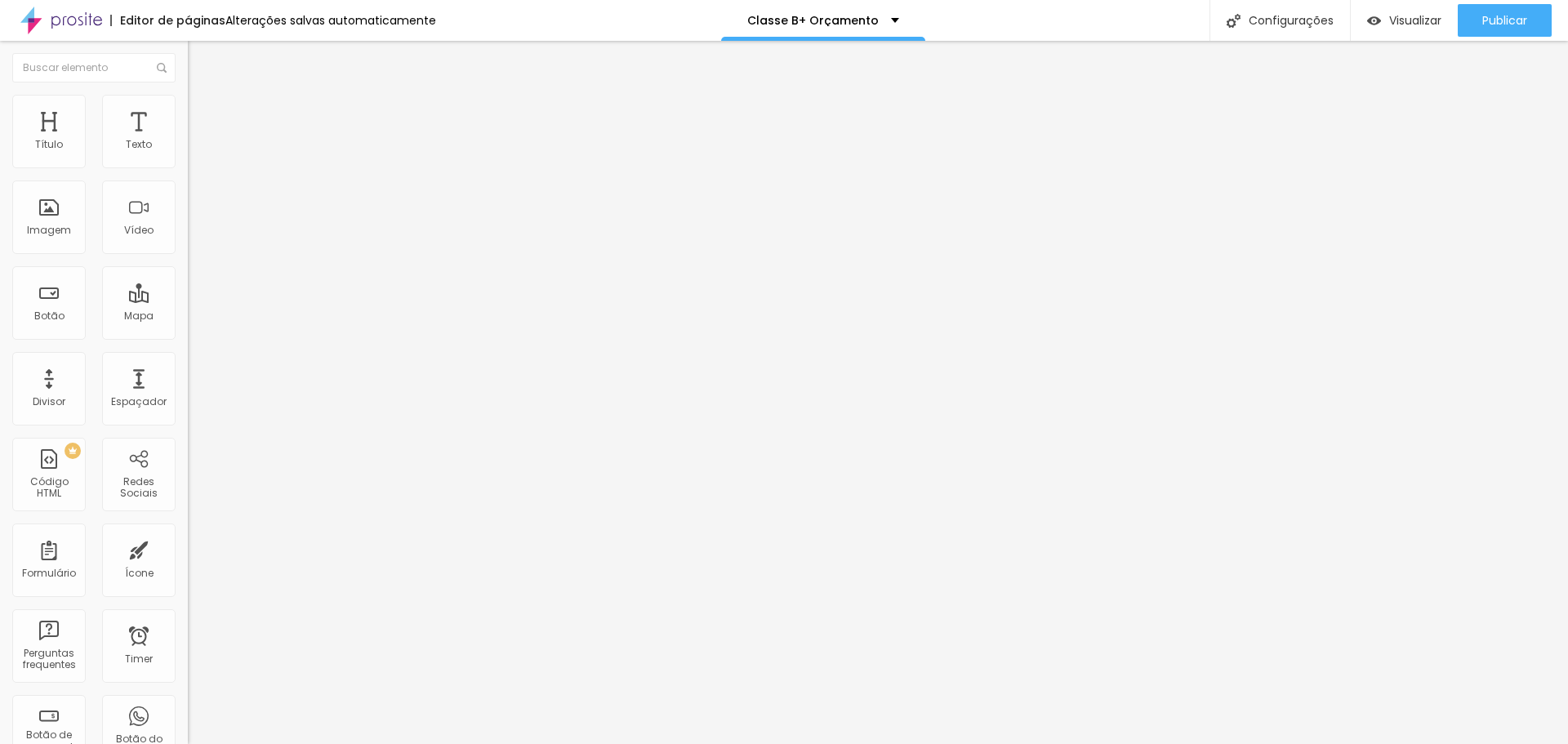
click at [188, 104] on img at bounding box center [195, 102] width 15 height 15
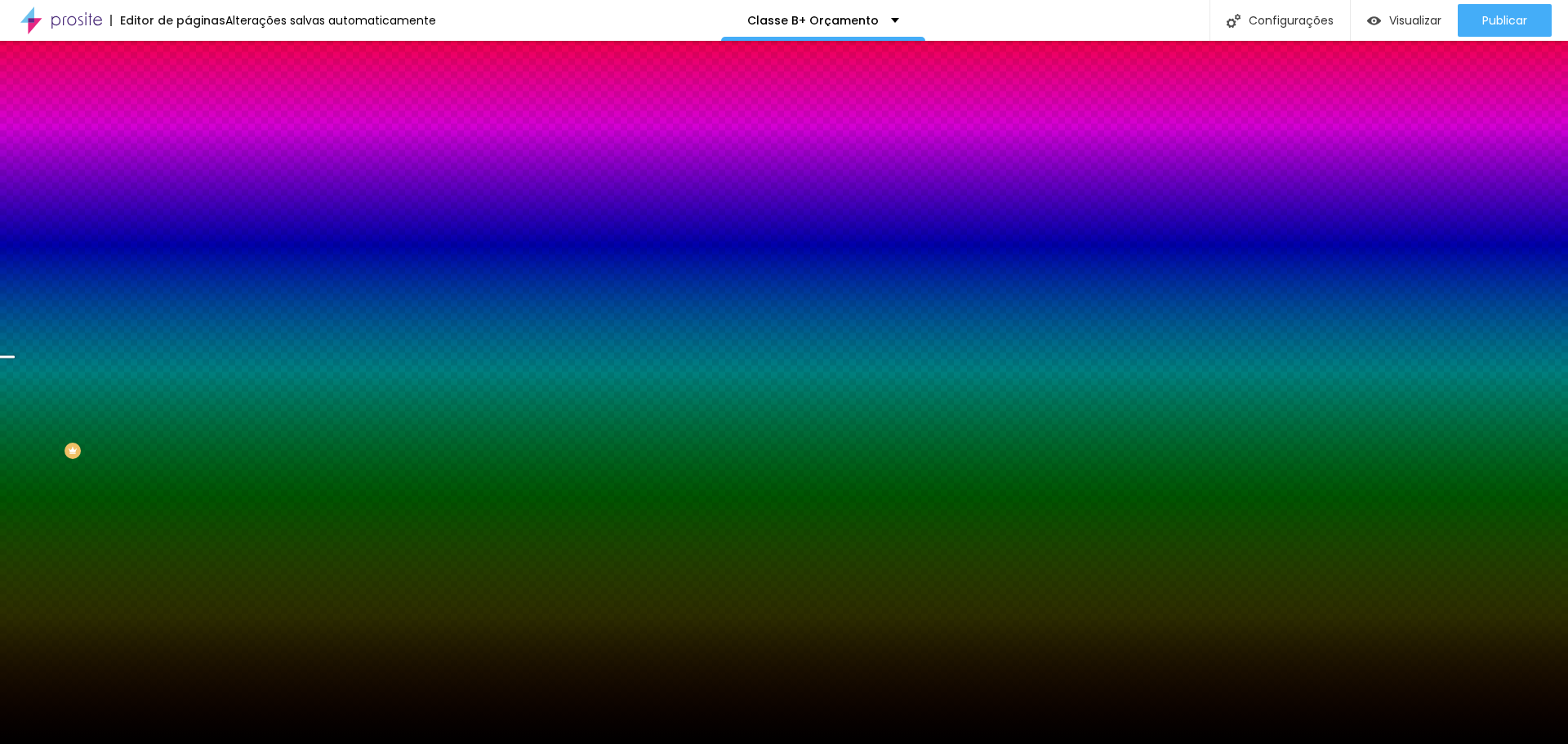
click at [188, 151] on span "Trocar imagem" at bounding box center [232, 144] width 89 height 14
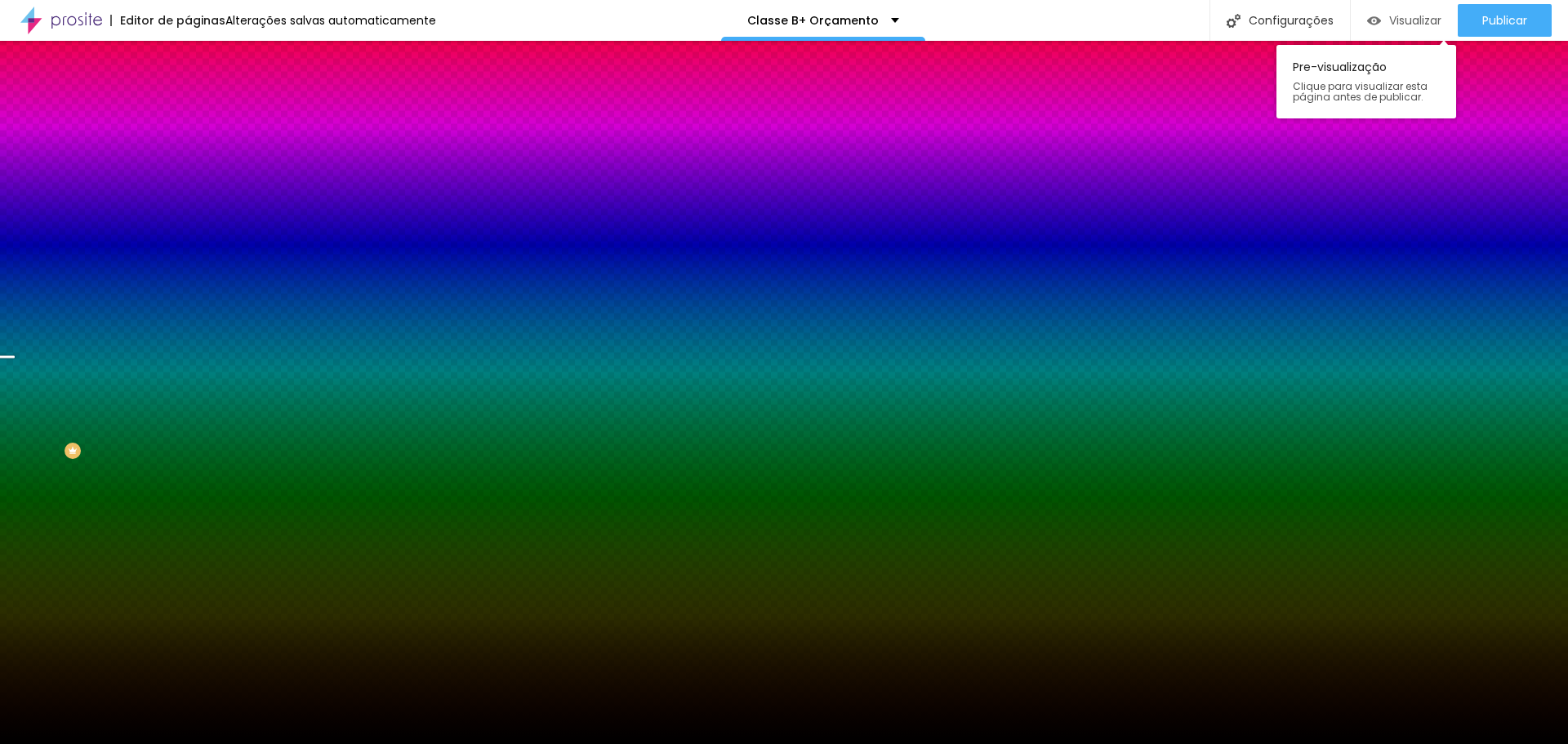
click at [769, 27] on span "Visualizar" at bounding box center [1415, 20] width 52 height 13
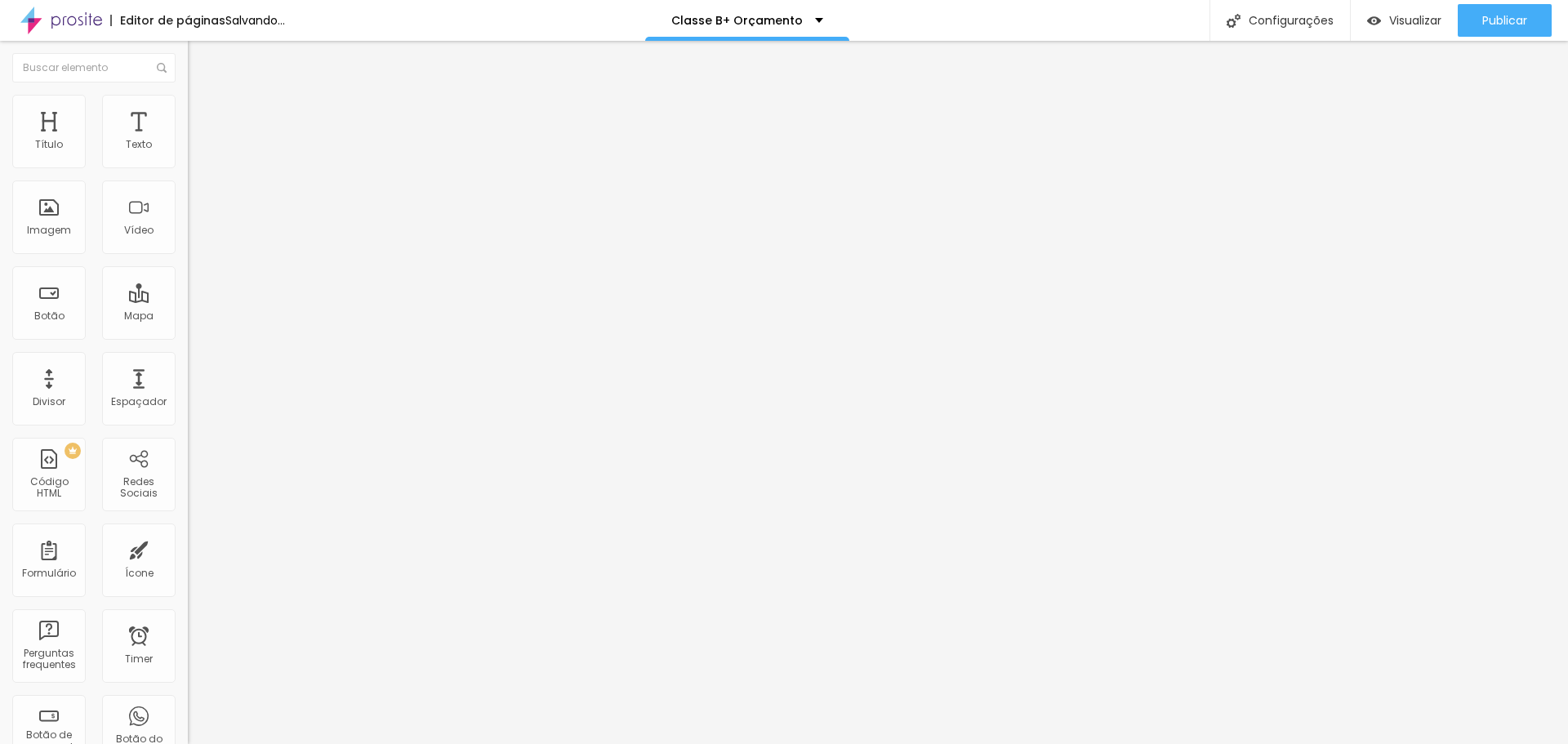
click at [188, 99] on img at bounding box center [195, 102] width 15 height 15
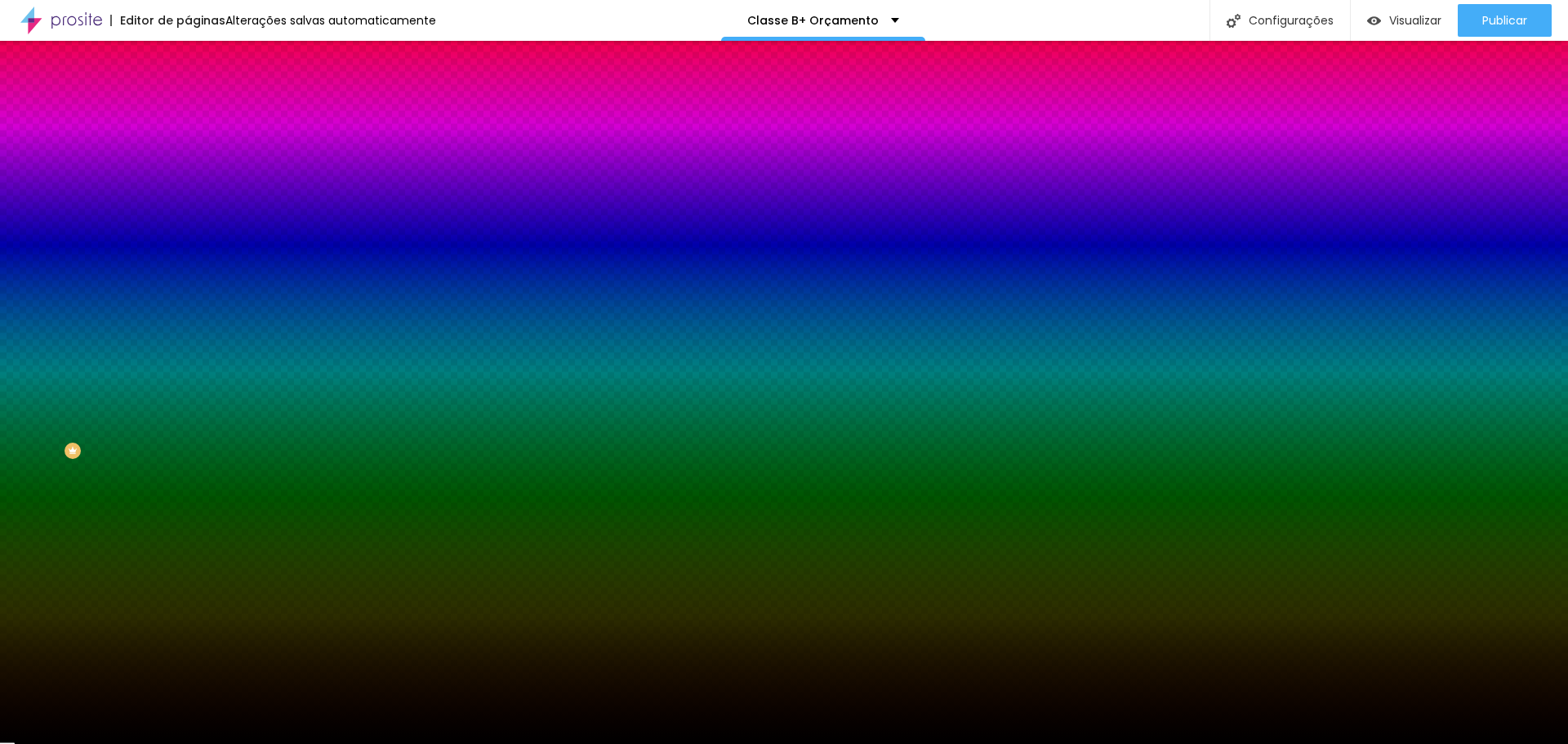
click at [188, 159] on input "#000000" at bounding box center [286, 164] width 196 height 17
paste input "C9A646"
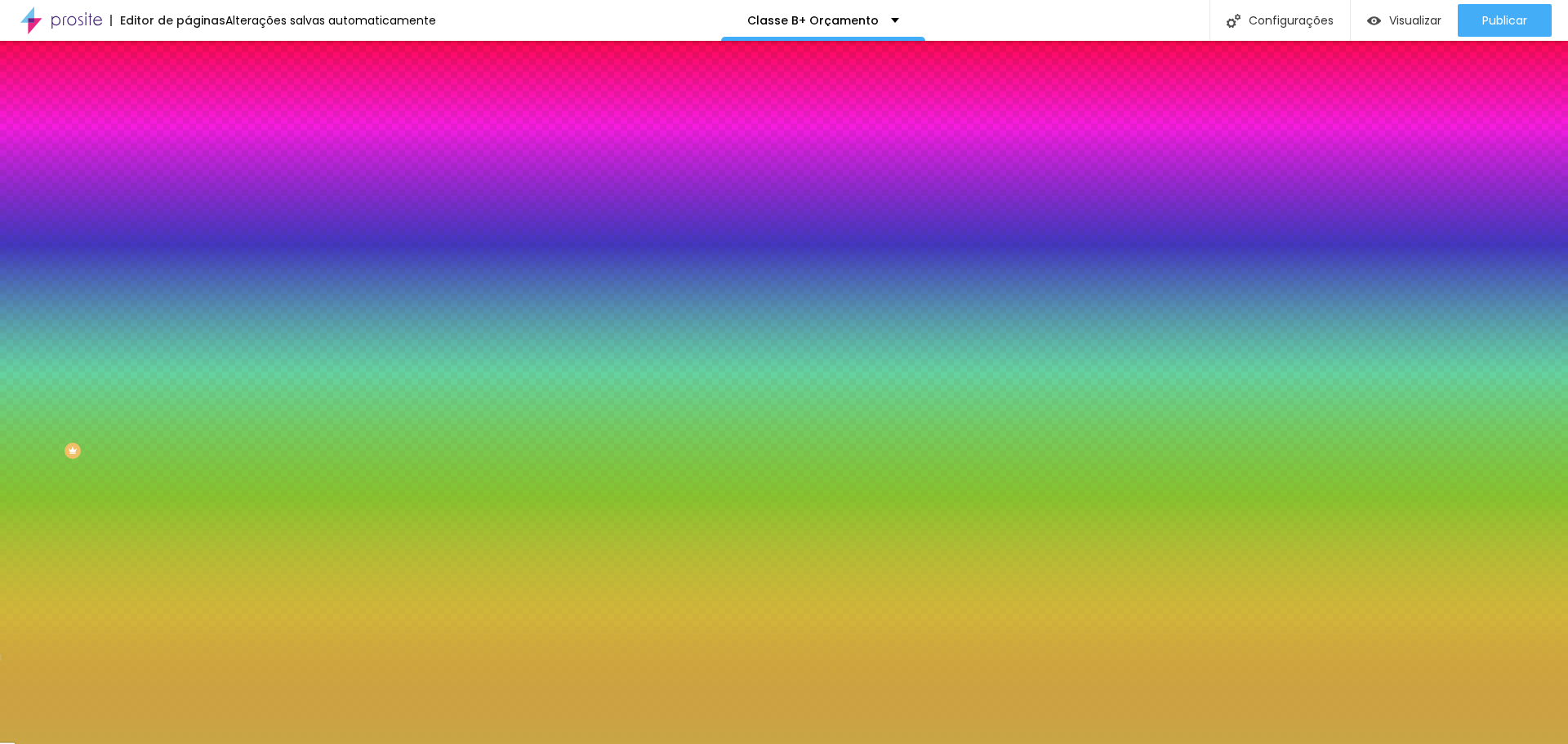
type input "#C9A646"
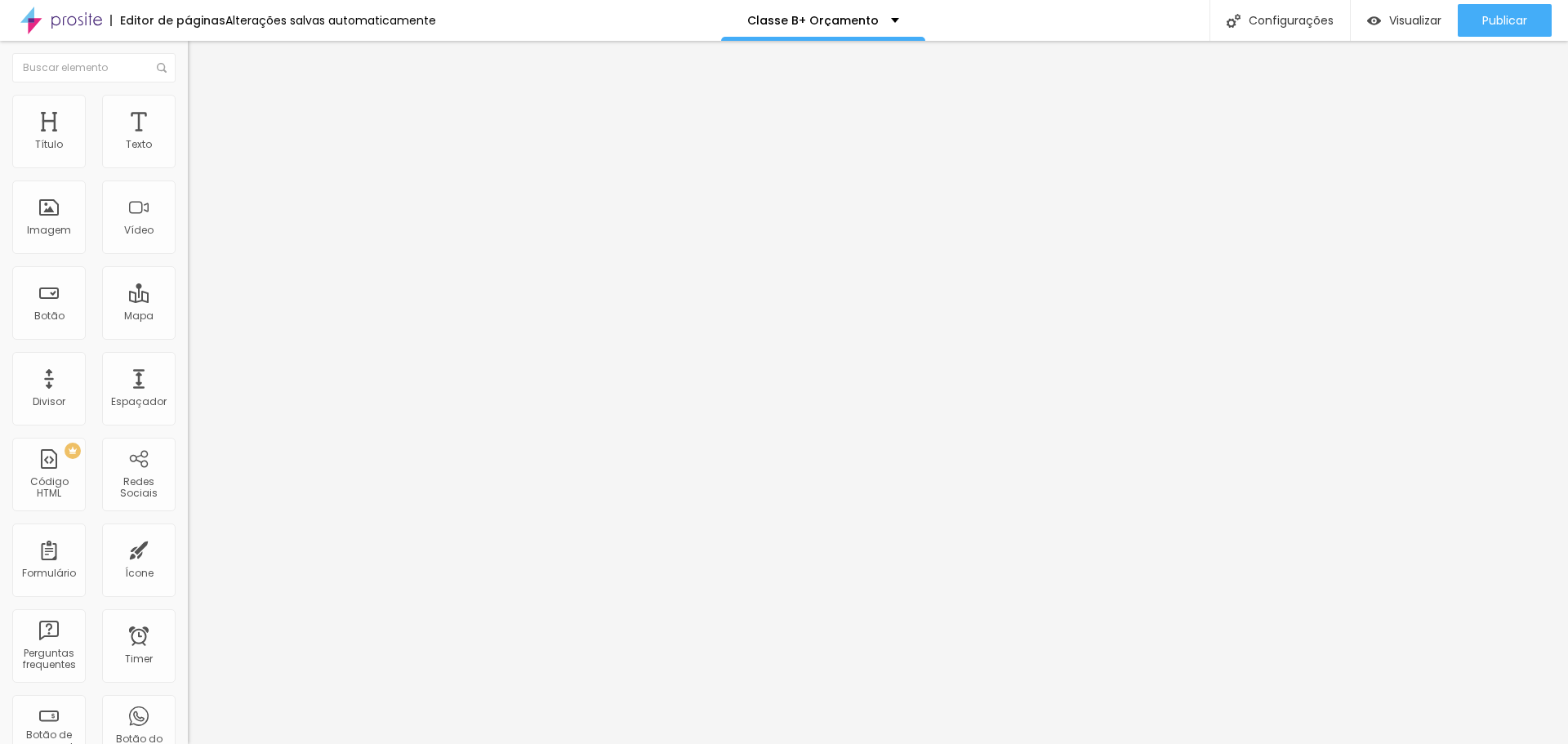
click at [188, 100] on img at bounding box center [195, 102] width 15 height 15
type input "35"
type input "40"
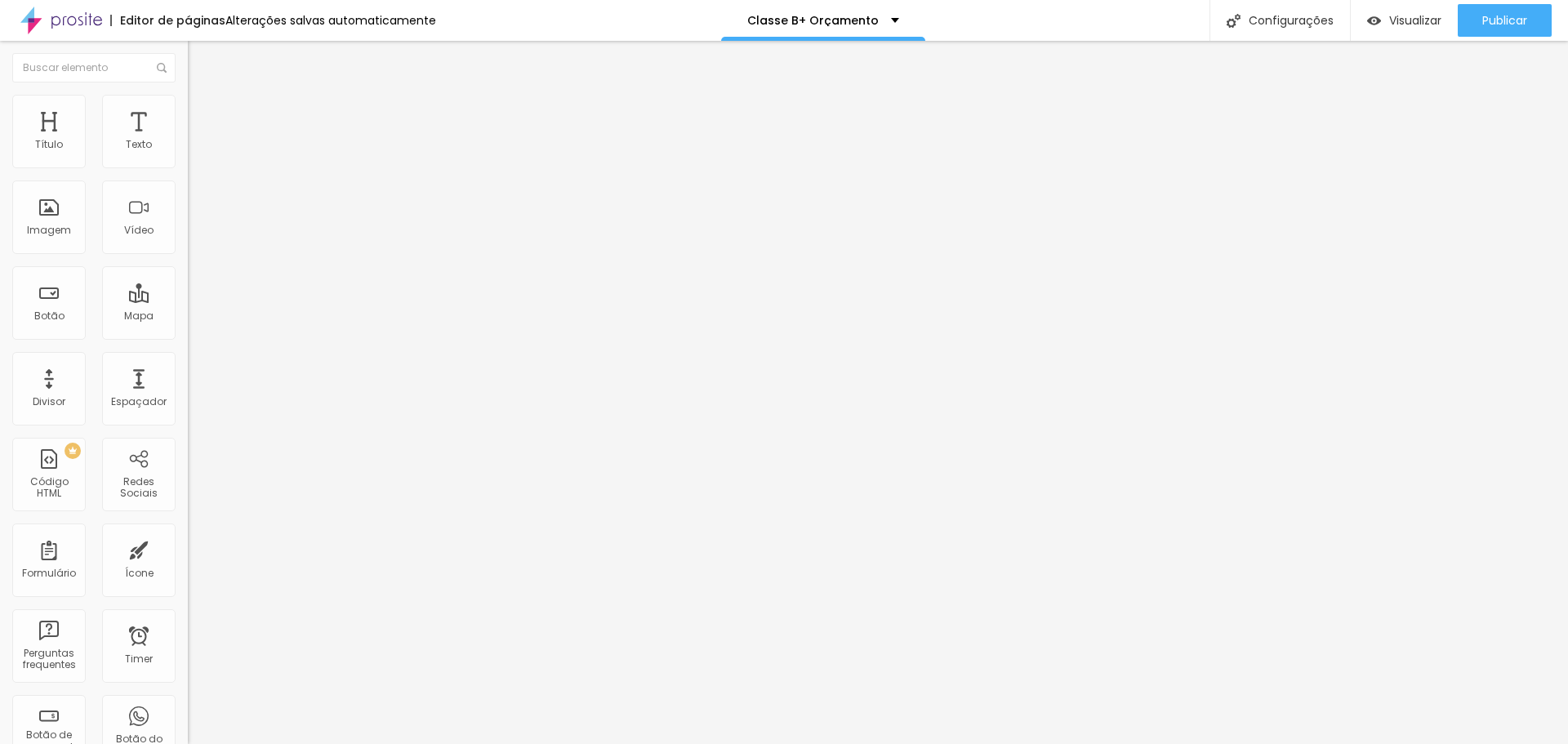
type input "45"
drag, startPoint x: 55, startPoint y: 180, endPoint x: 79, endPoint y: 177, distance: 24.2
type input "45"
click at [188, 167] on input "range" at bounding box center [241, 160] width 106 height 13
click at [188, 106] on li "Estilo" at bounding box center [281, 103] width 188 height 17
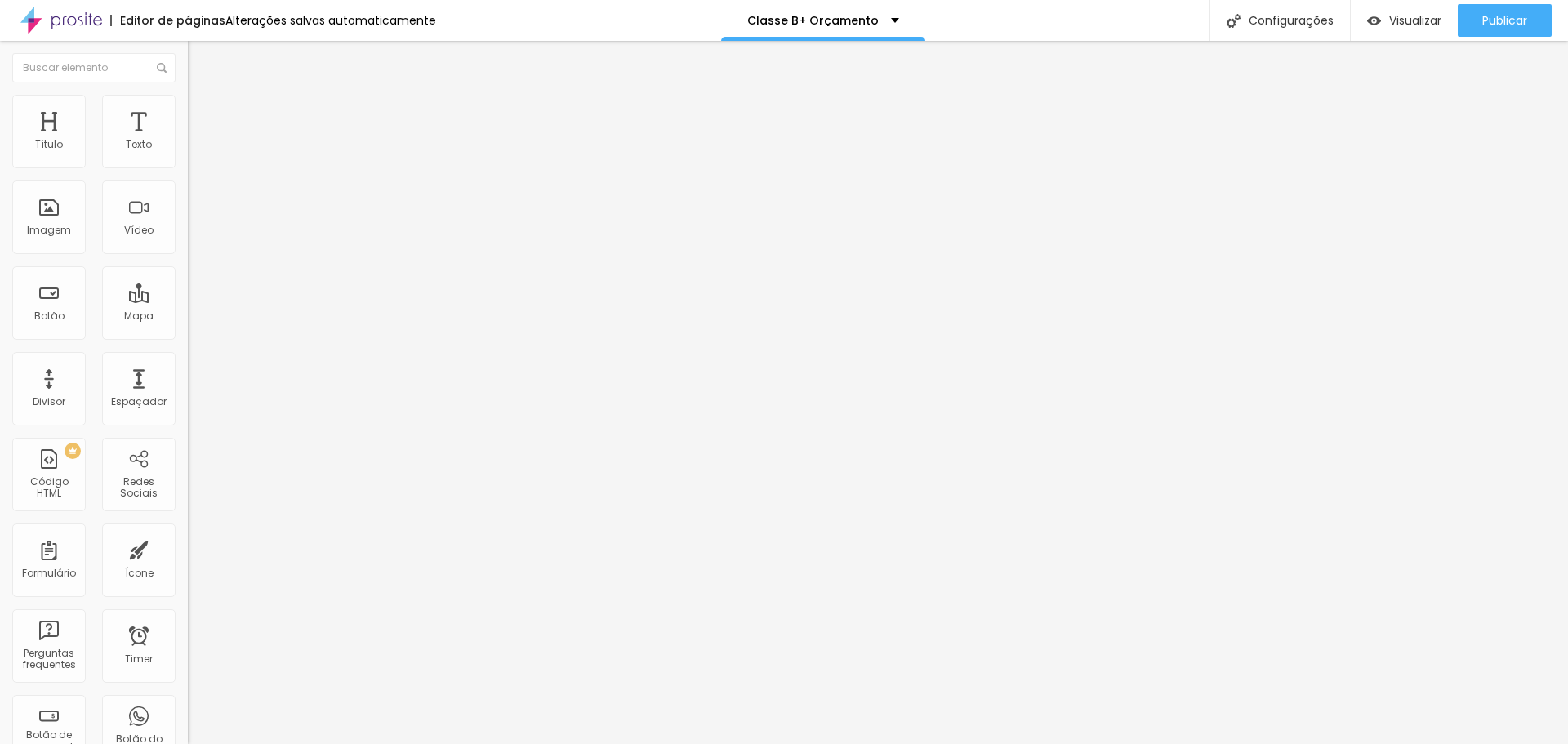
click at [188, 154] on input "30" at bounding box center [223, 145] width 71 height 17
type input "4"
type input "10"
type input "45"
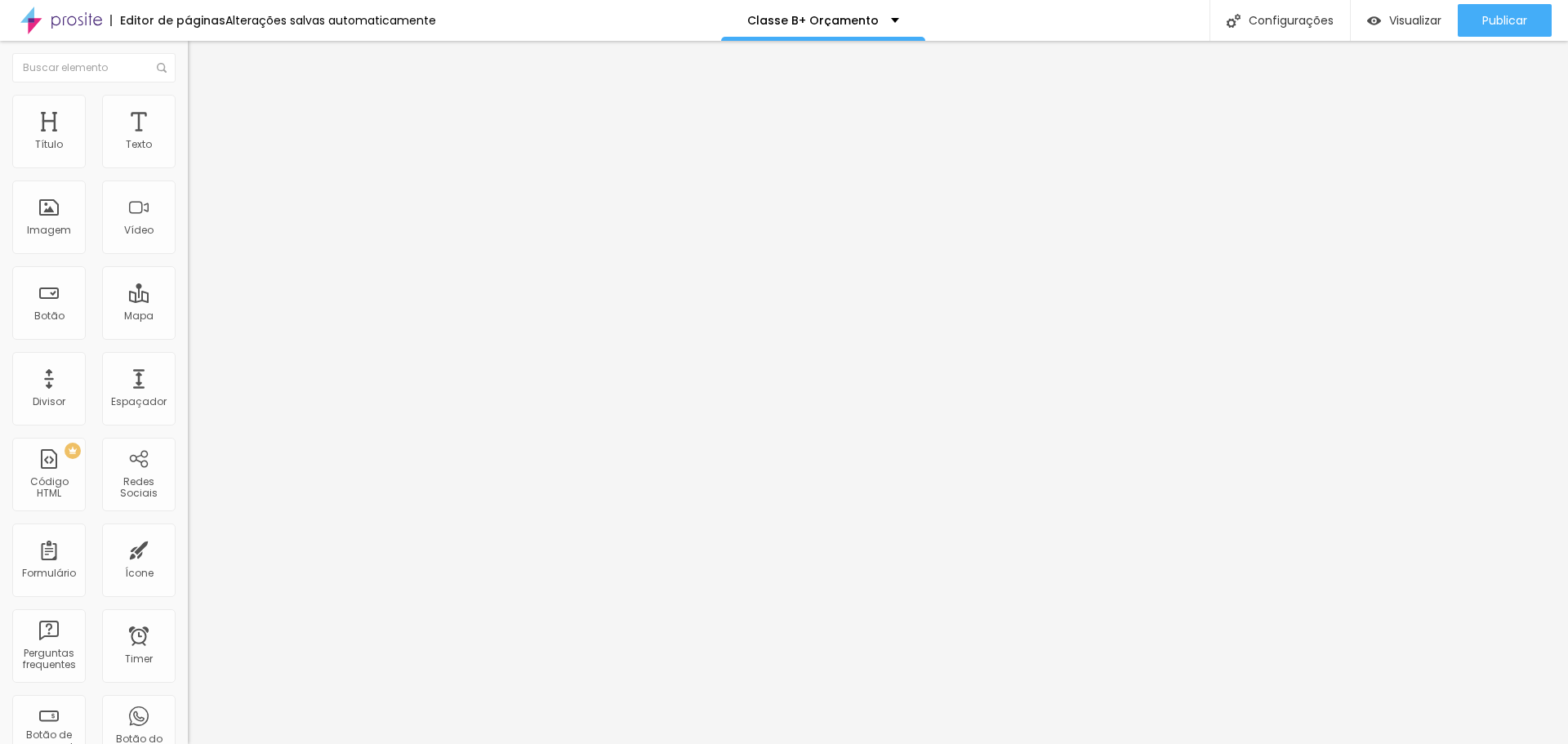
type input "45"
click at [188, 105] on img at bounding box center [195, 102] width 15 height 15
click at [188, 154] on input "30" at bounding box center [223, 145] width 71 height 17
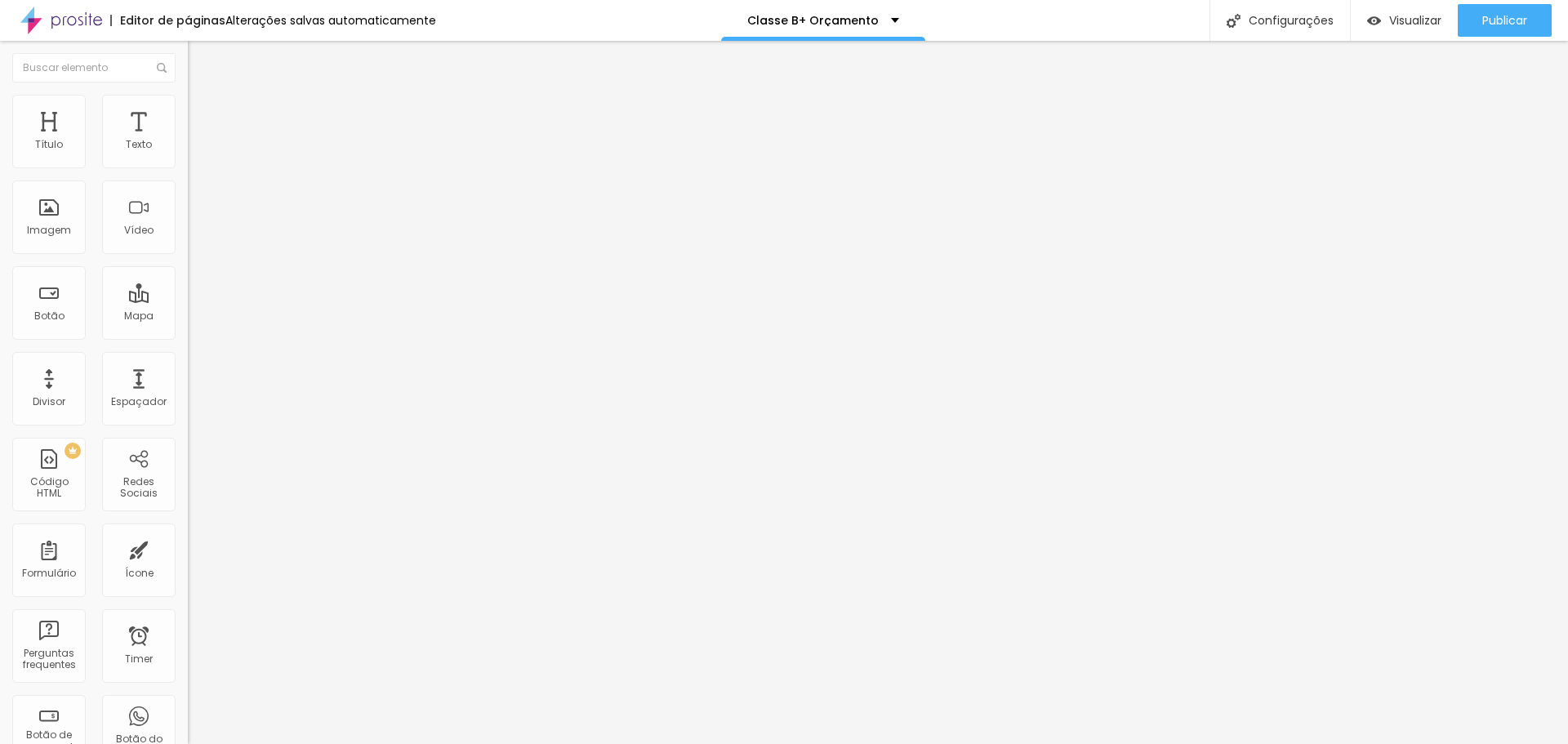
type input "100"
click at [188, 154] on input "100" at bounding box center [223, 145] width 71 height 17
type input "4"
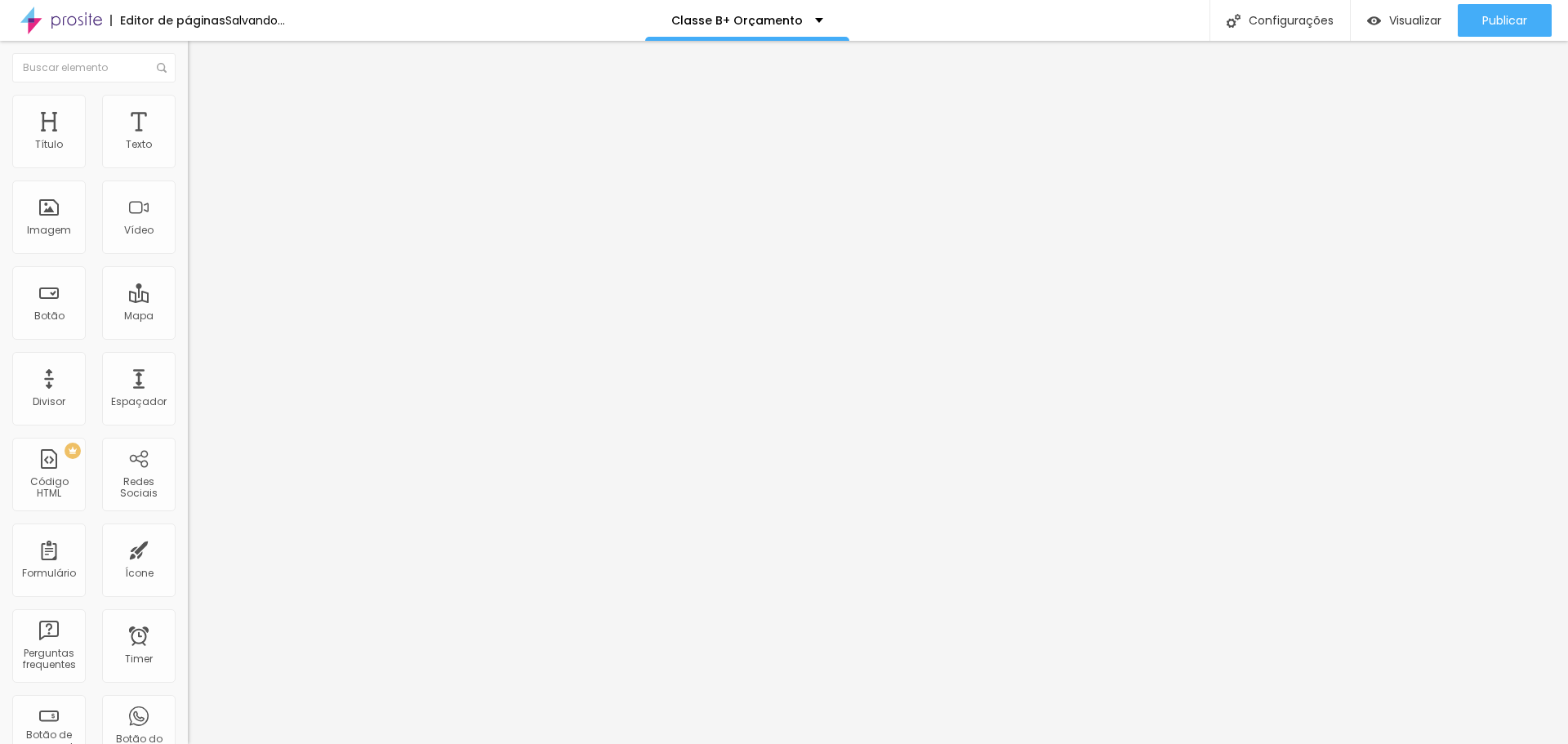
type input "10"
type input "45"
click at [188, 108] on li "Estilo" at bounding box center [281, 103] width 188 height 17
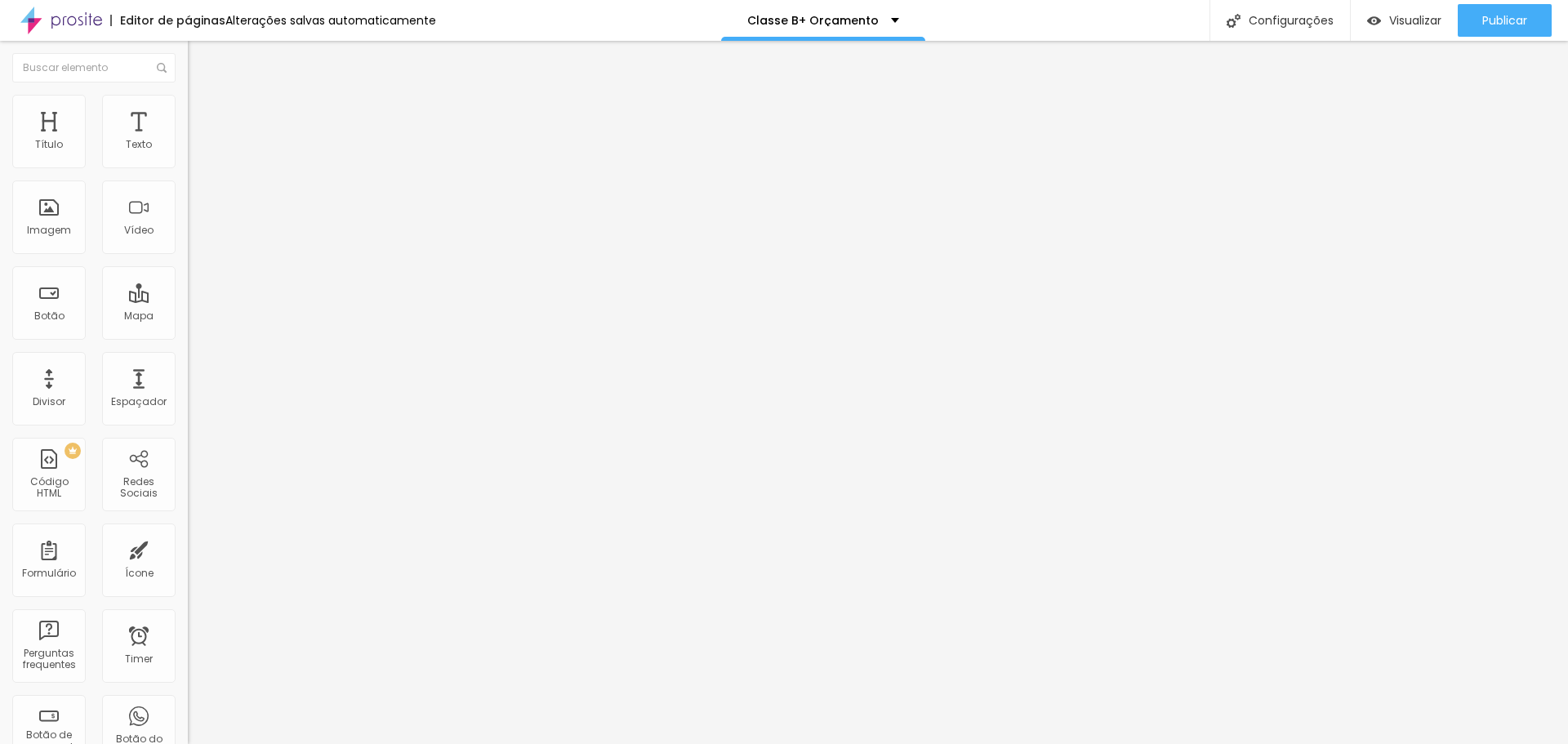
click at [188, 154] on input "30" at bounding box center [223, 145] width 71 height 17
type input "4"
type input "10"
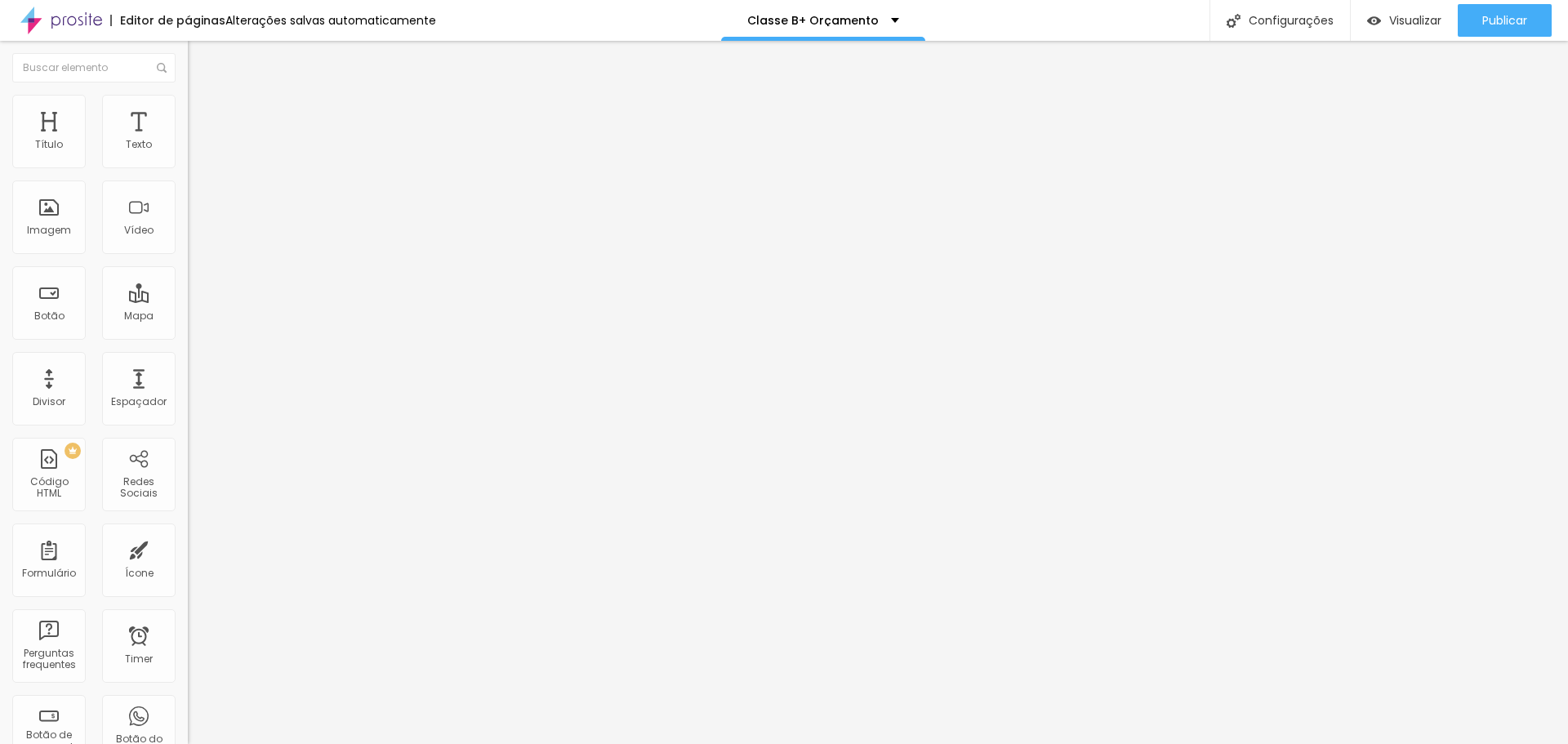
type input "45"
click at [769, 26] on span "Publicar" at bounding box center [1505, 20] width 45 height 13
